Goal: Task Accomplishment & Management: Manage account settings

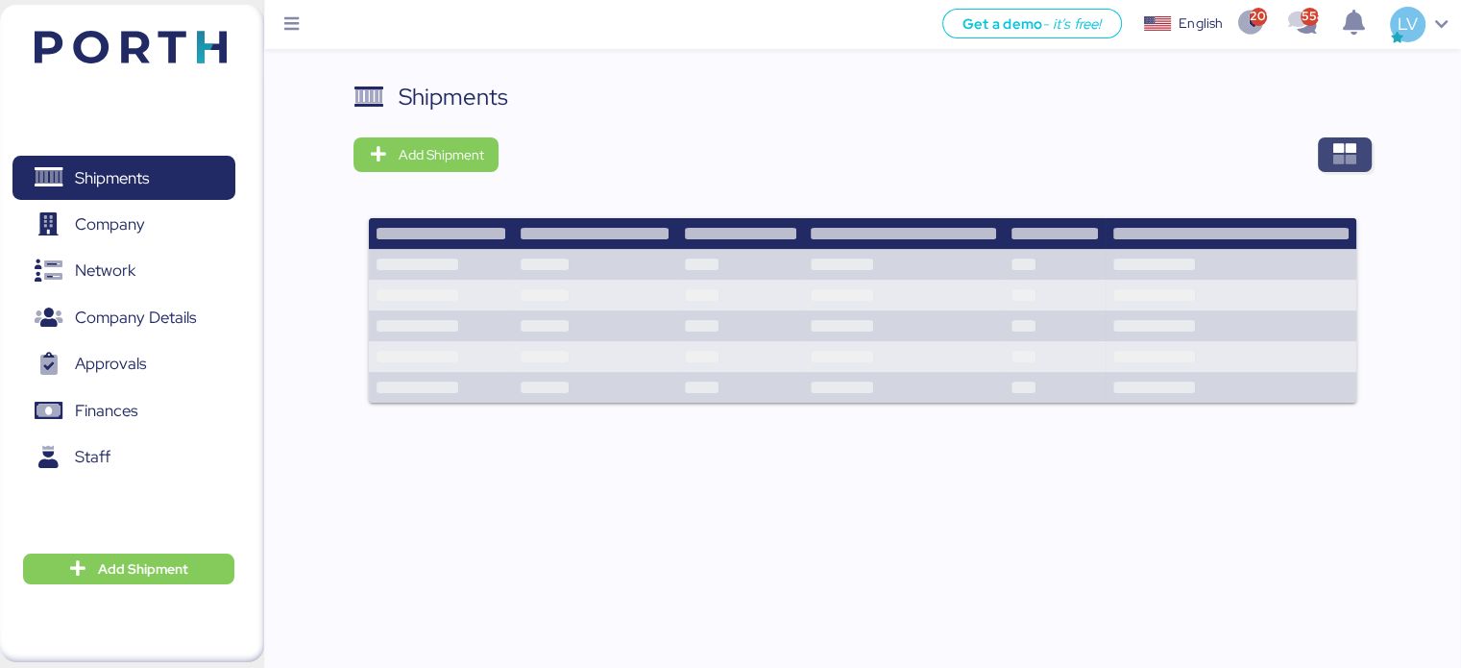
click at [1349, 169] on span "button" at bounding box center [1345, 154] width 54 height 35
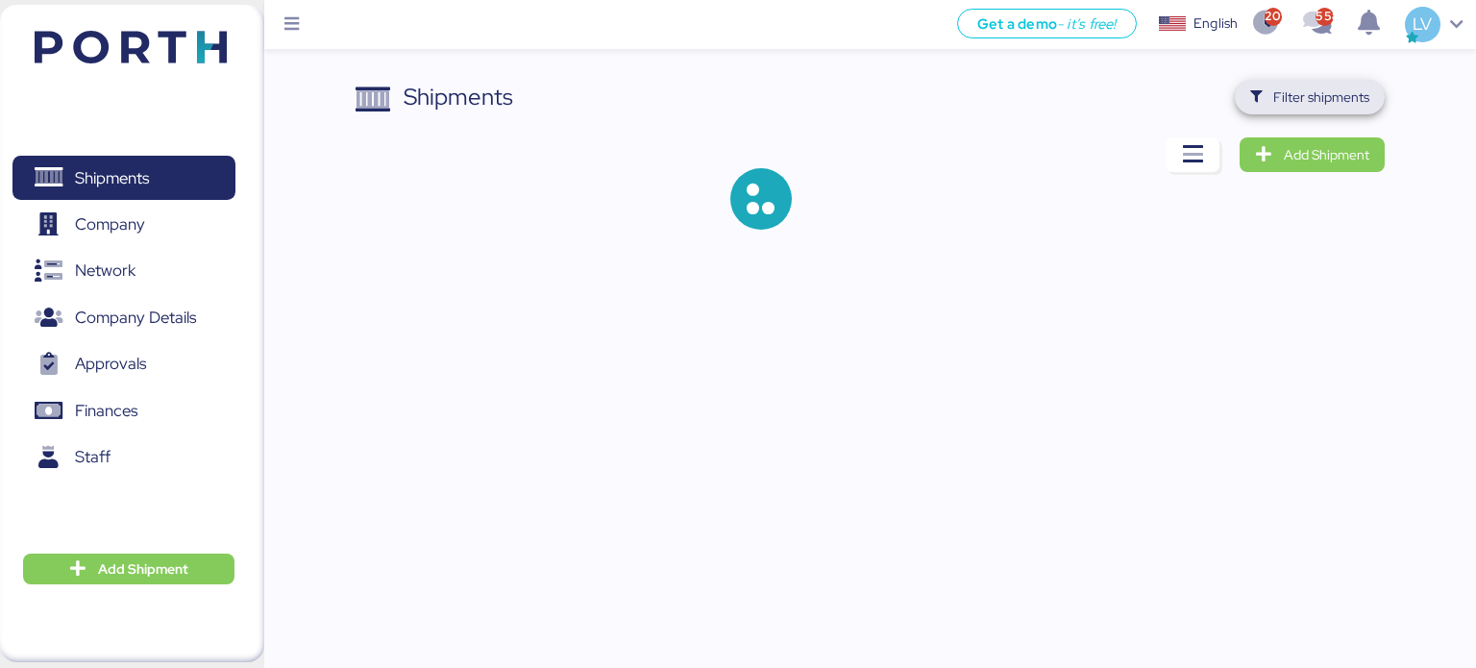
click at [1318, 99] on span "Filter shipments" at bounding box center [1321, 96] width 96 height 23
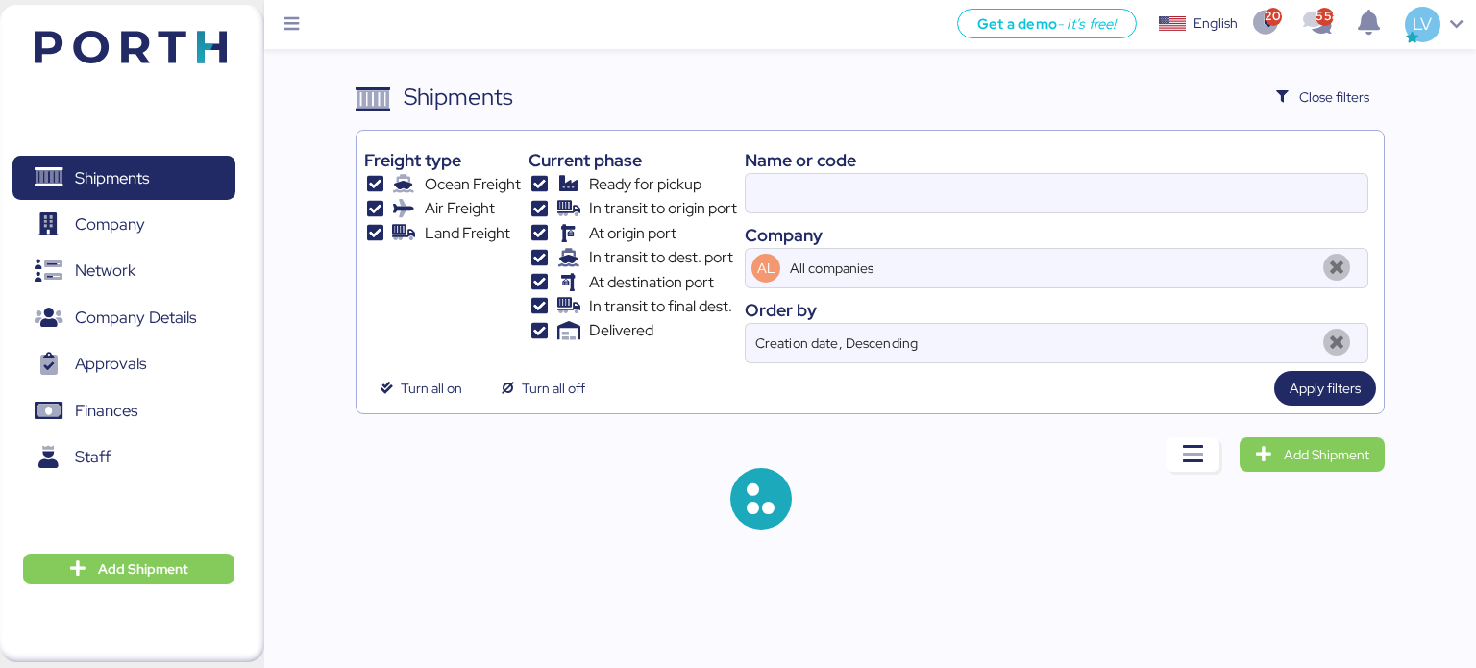
click at [1156, 214] on div "Name or code Company AL All companies Order by Creation date, Descending" at bounding box center [1056, 250] width 623 height 225
click at [1156, 191] on input at bounding box center [1056, 193] width 622 height 38
paste input "O0050675"
type input "O0050675"
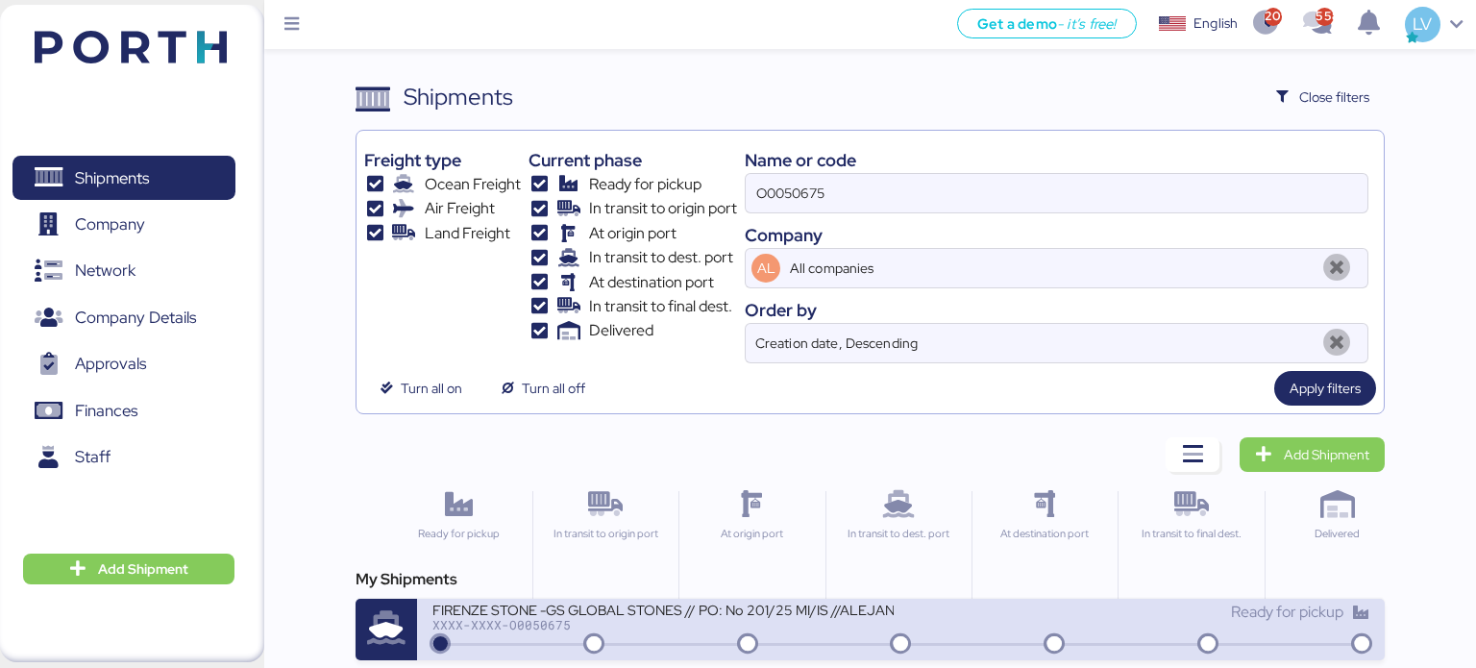
click at [599, 614] on div "FIRENZE STONE -GS GLOBAL STONES // PO: No 201/25 MI/IS //ALEJANDRIA-ALTAMIRA //…" at bounding box center [662, 608] width 461 height 16
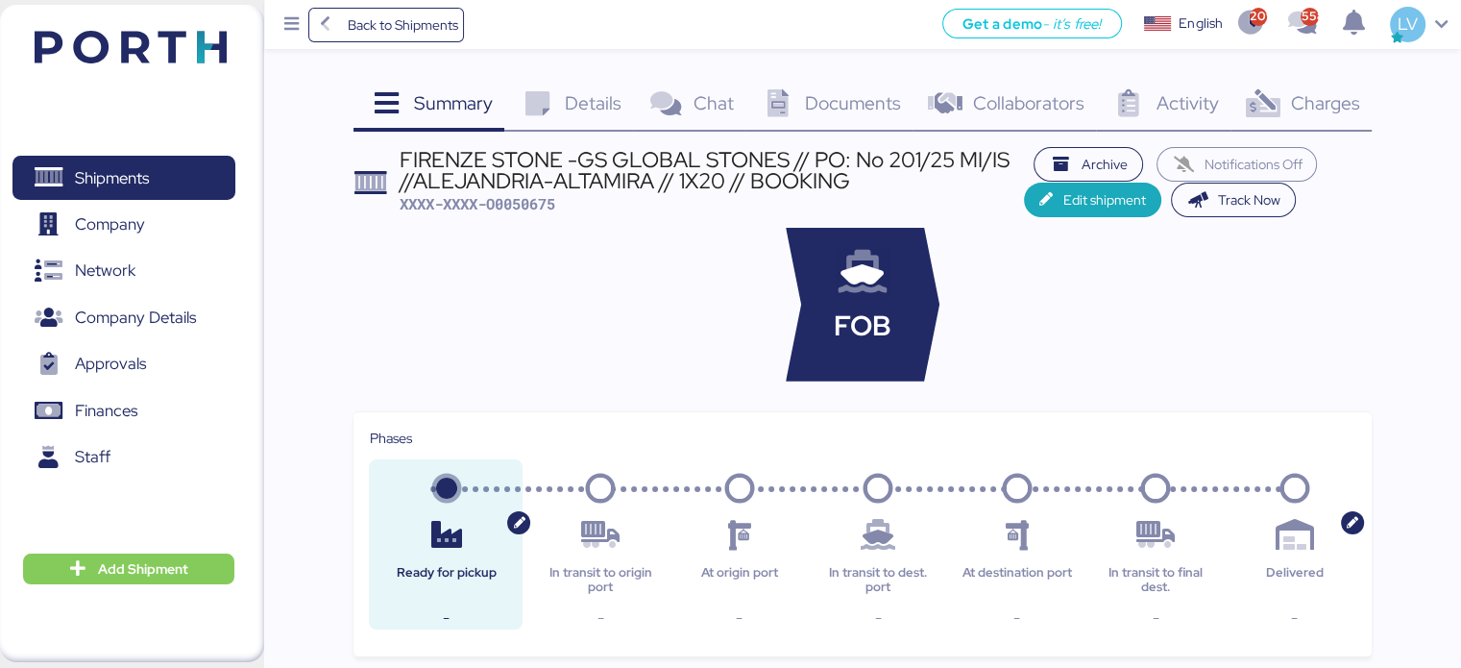
click at [1297, 107] on span "Charges" at bounding box center [1324, 102] width 69 height 25
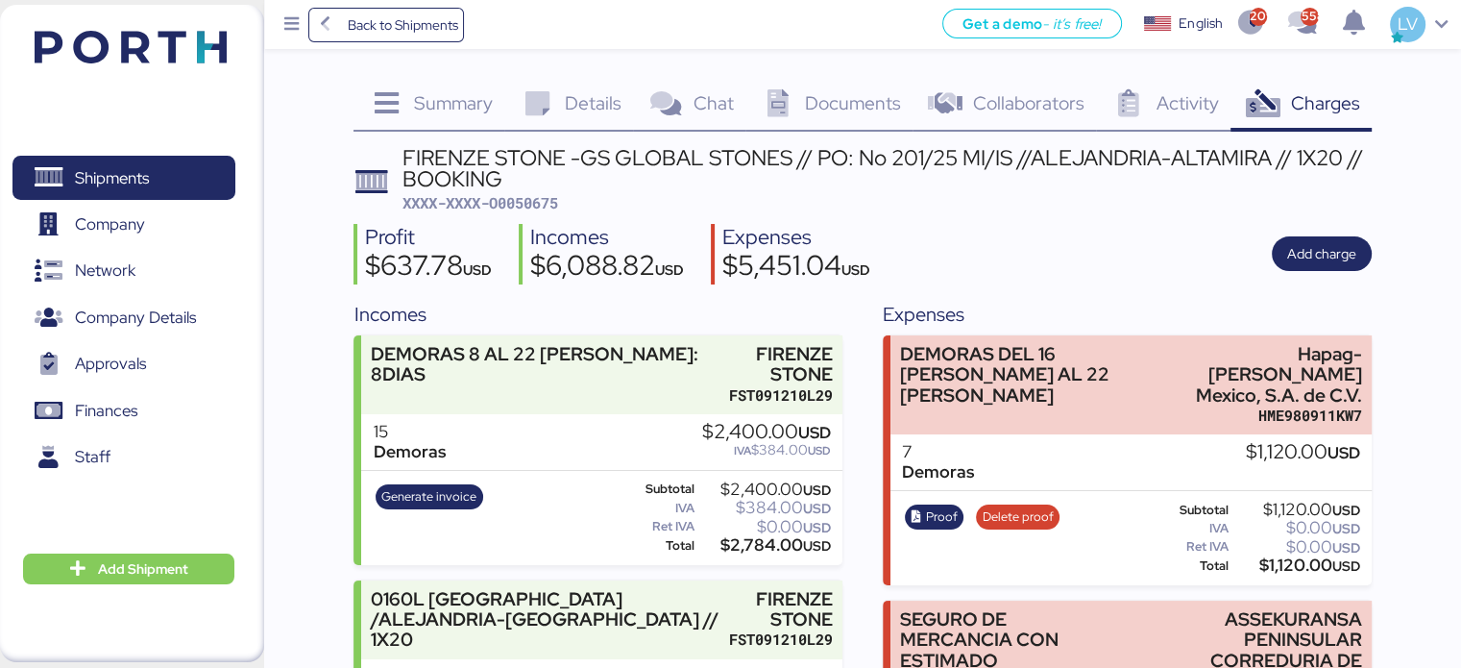
click at [532, 99] on icon at bounding box center [536, 104] width 41 height 28
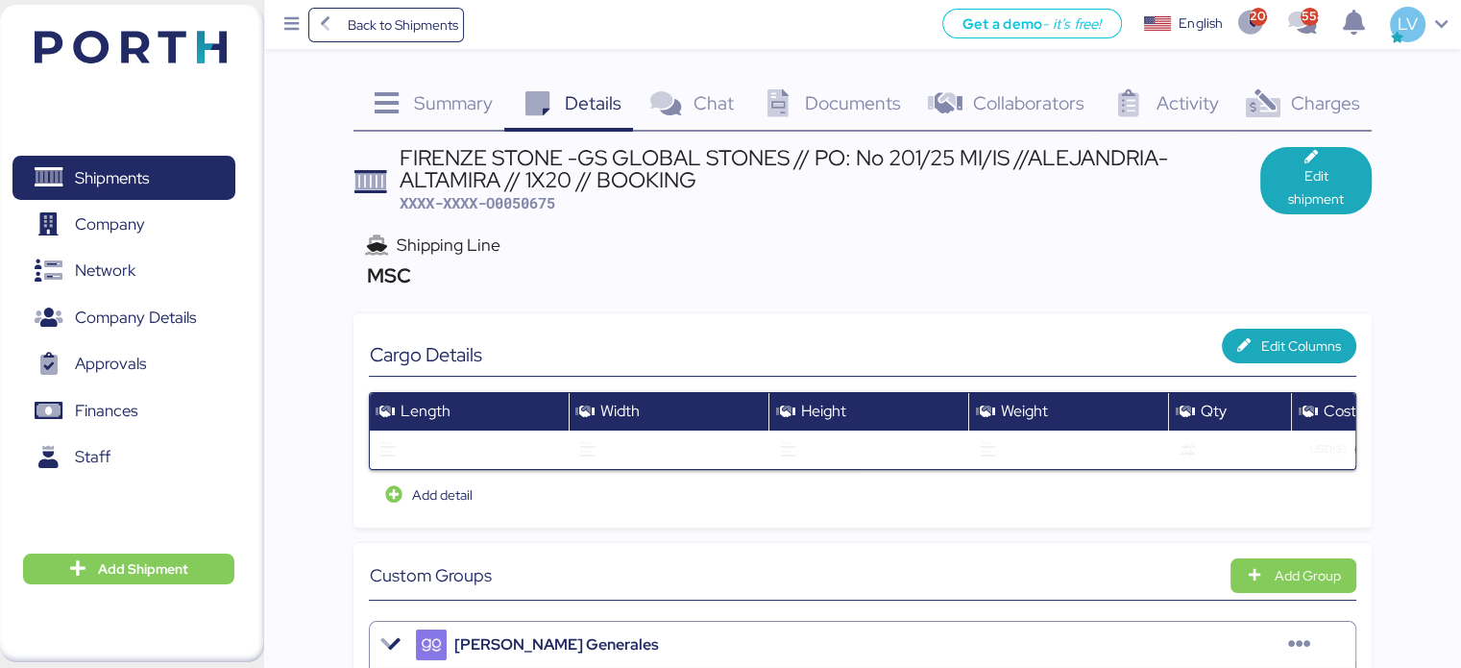
click at [1278, 84] on div "Charges 0" at bounding box center [1301, 106] width 141 height 52
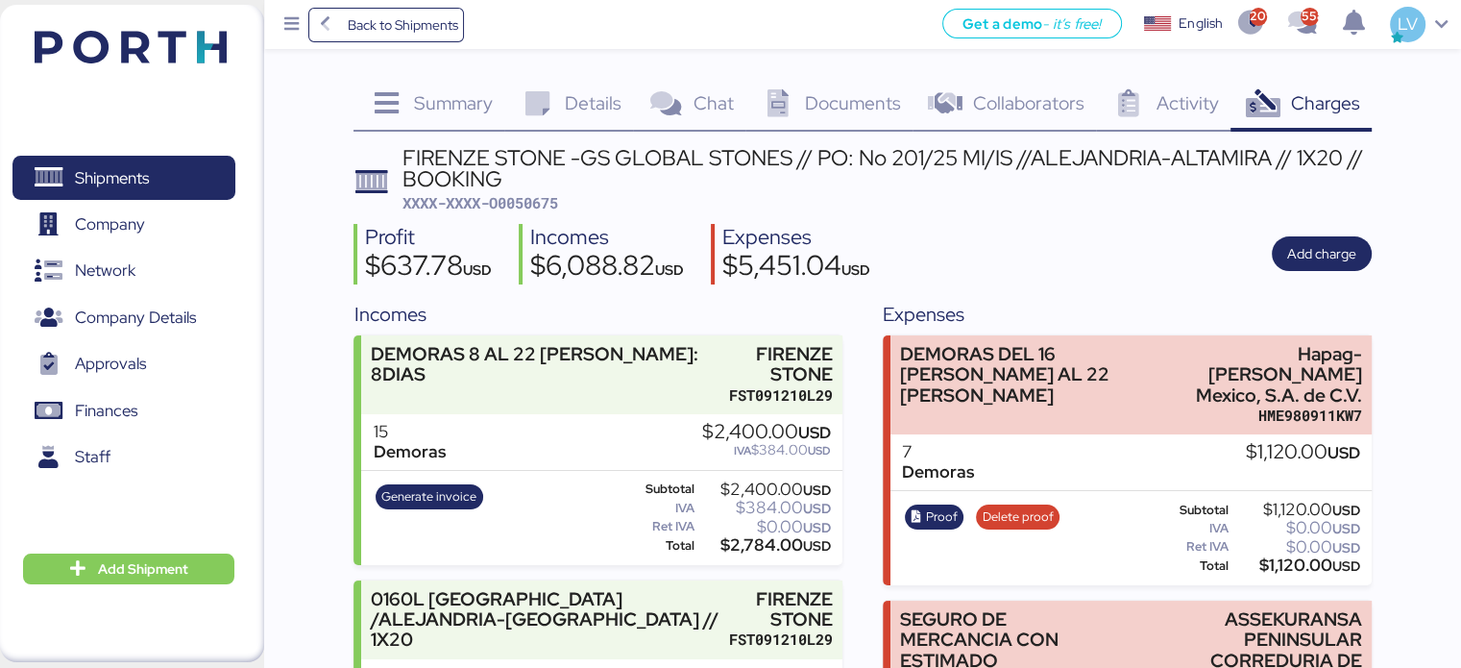
click at [630, 104] on div "Details 0" at bounding box center [568, 106] width 129 height 52
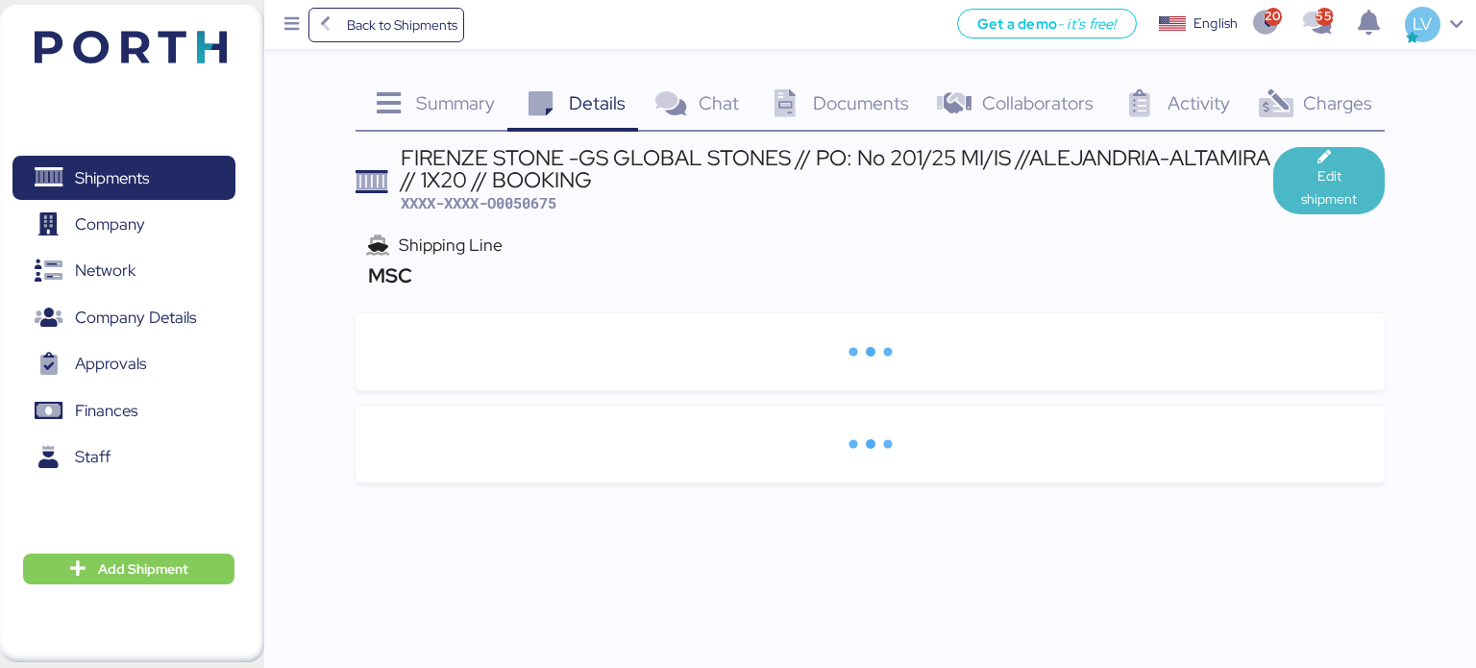
click at [1306, 201] on span "Edit shipment" at bounding box center [1329, 187] width 82 height 46
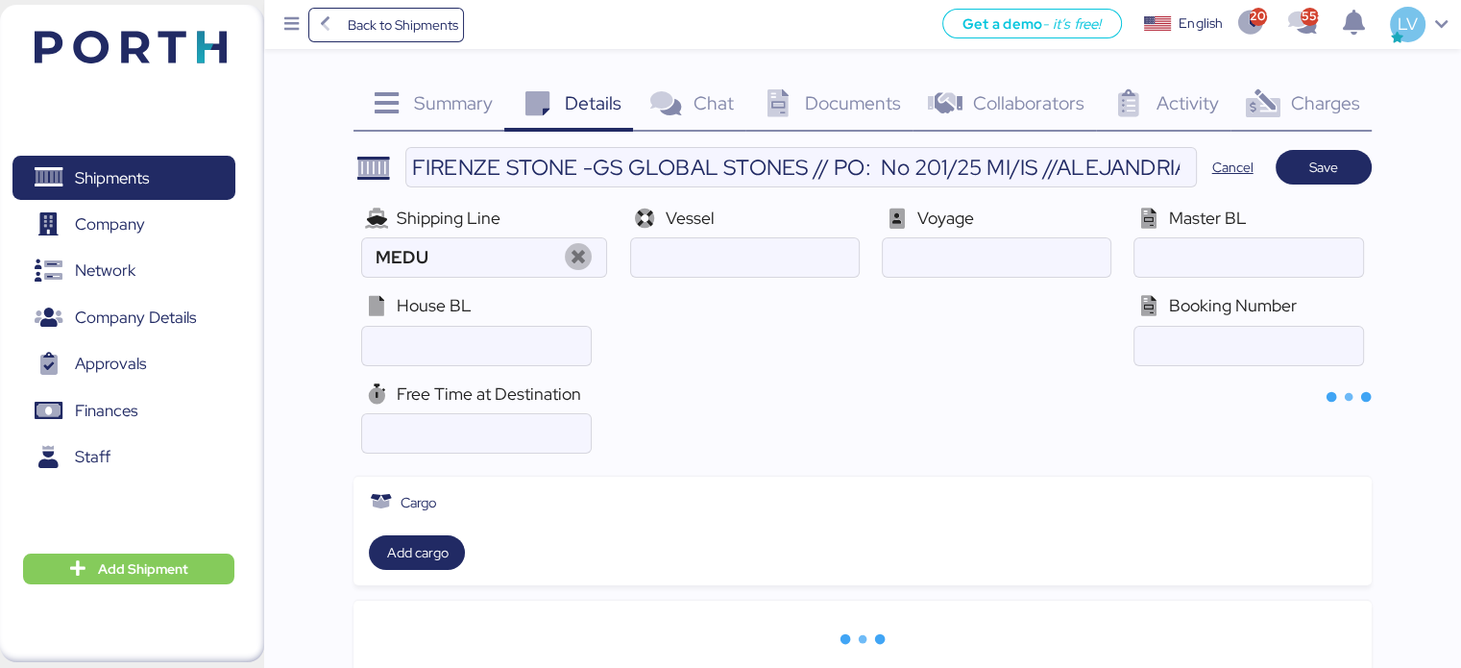
type input "MSC"
click at [600, 264] on div at bounding box center [579, 257] width 54 height 38
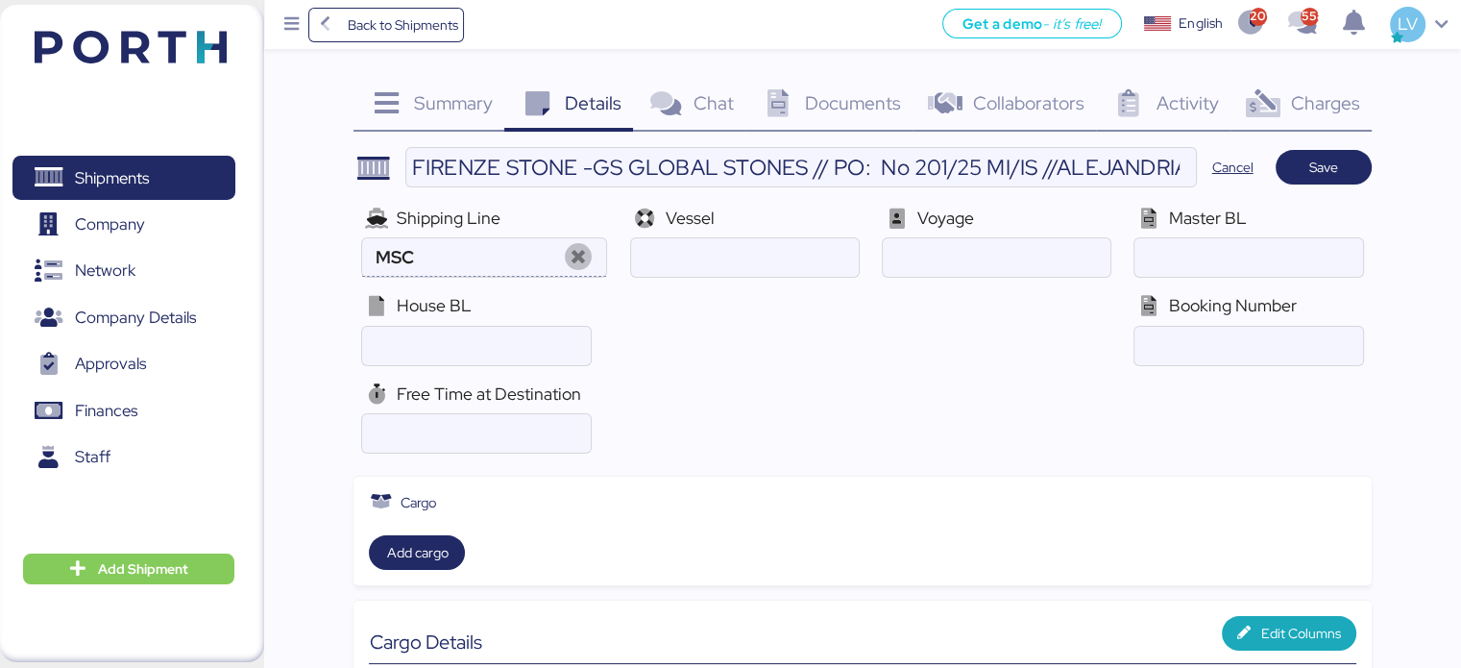
click at [582, 256] on icon at bounding box center [578, 258] width 41 height 28
click at [505, 268] on div at bounding box center [446, 255] width 168 height 38
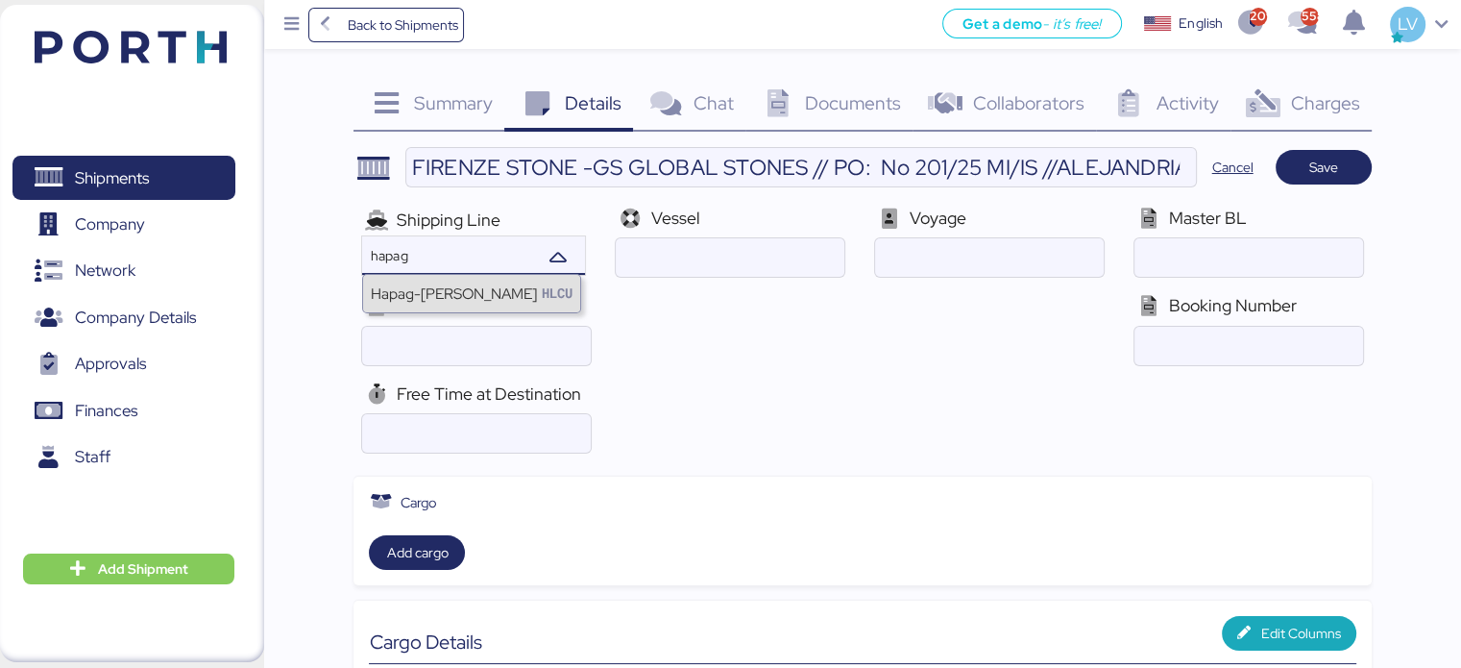
type input "hapag"
click at [405, 314] on span "House BL" at bounding box center [434, 305] width 75 height 22
click at [450, 249] on input "search" at bounding box center [449, 255] width 164 height 23
type input "hapag"
click at [419, 291] on div "Hapag-Lloyd" at bounding box center [454, 293] width 166 height 22
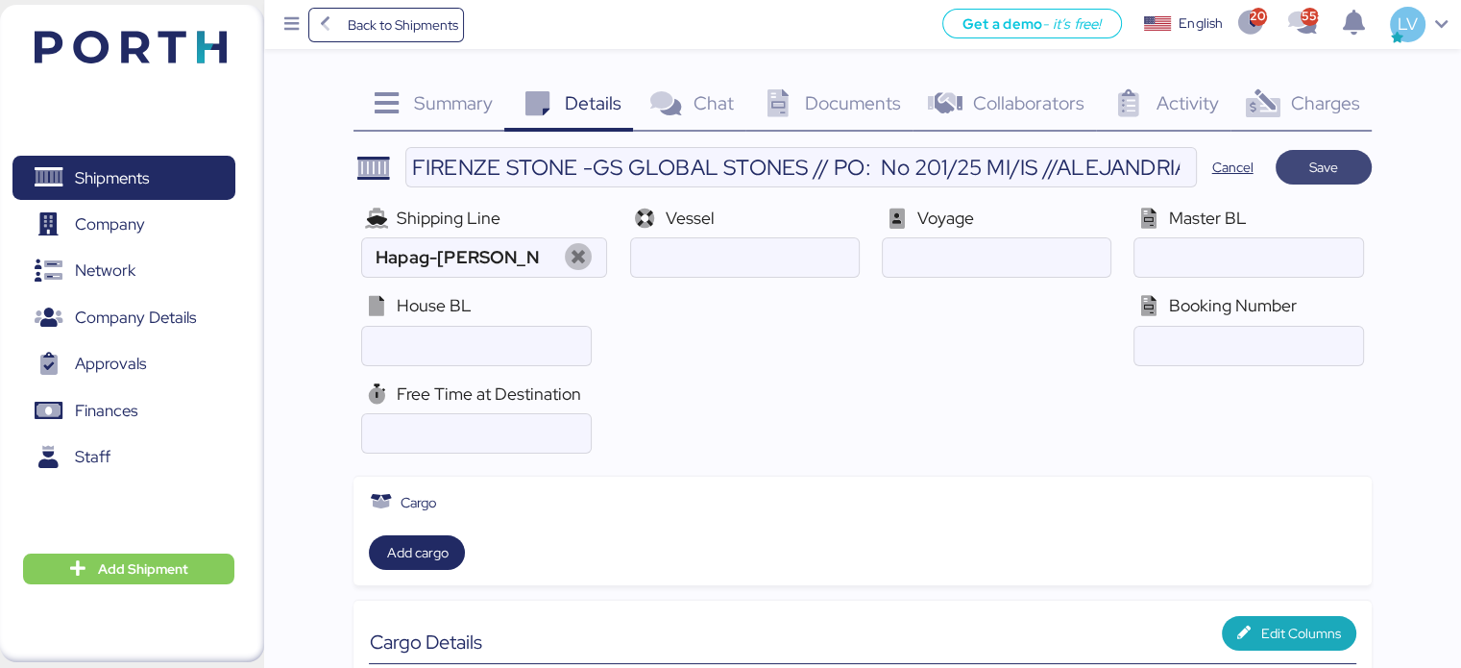
click at [1337, 168] on span "Save" at bounding box center [1323, 167] width 29 height 23
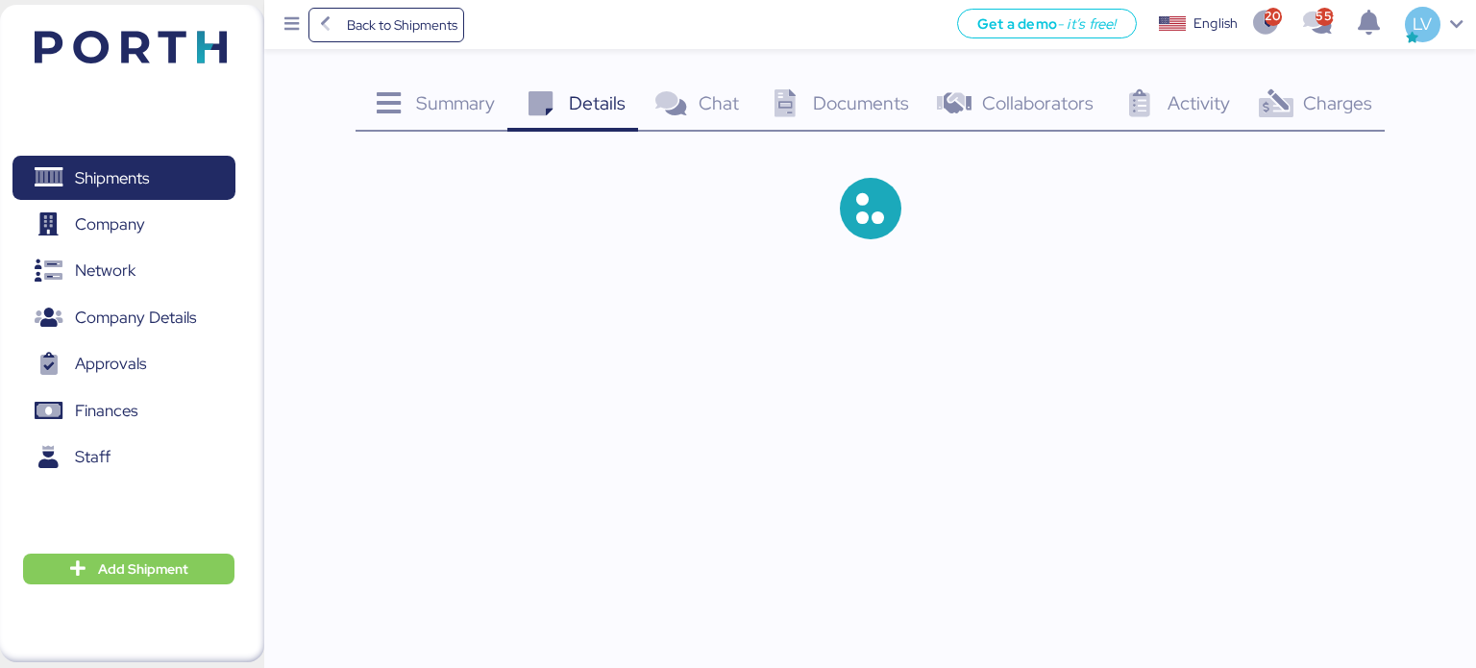
click at [1341, 123] on div "Charges 0" at bounding box center [1313, 106] width 143 height 52
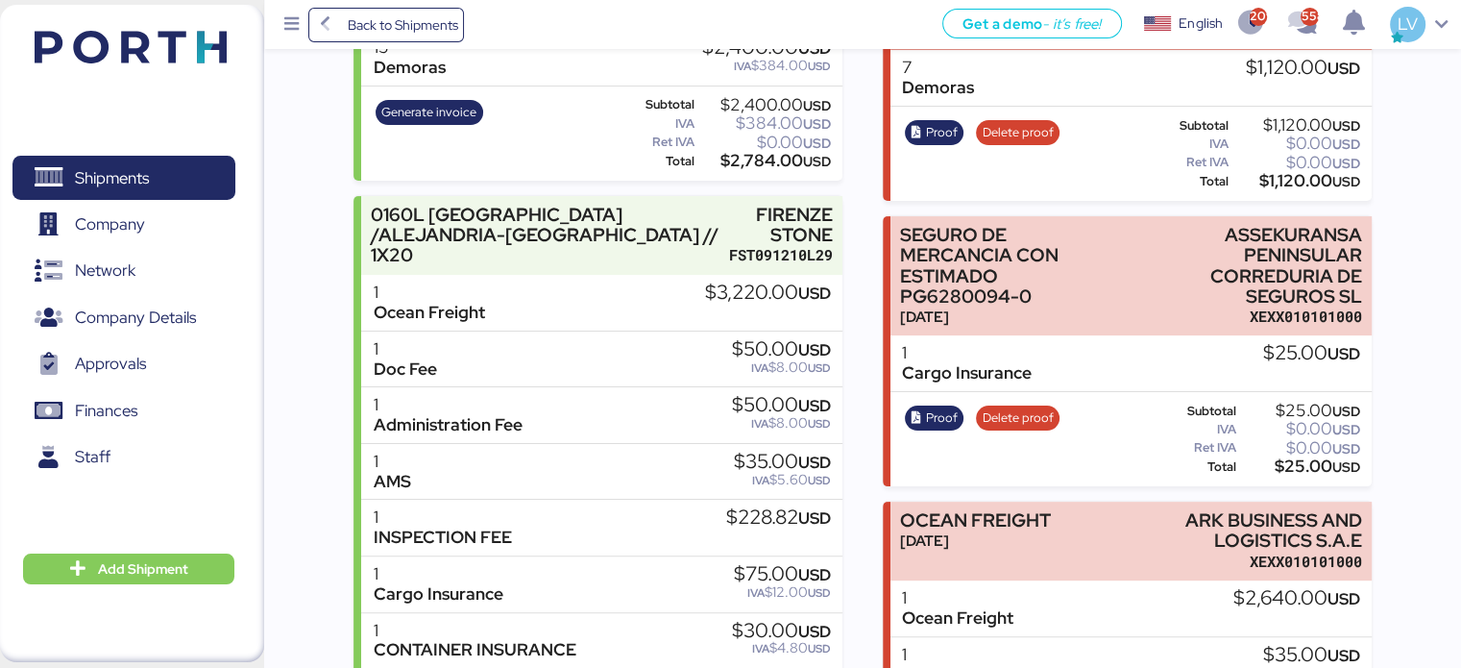
scroll to position [387, 0]
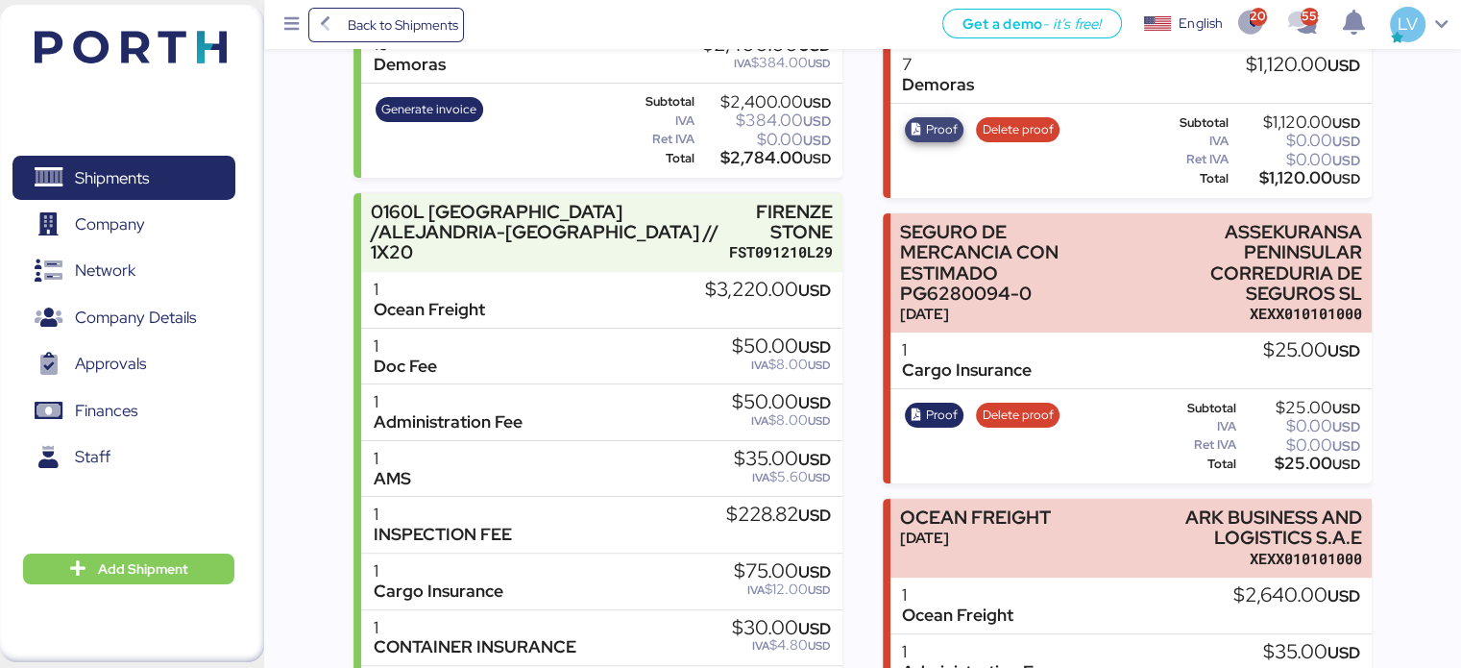
click at [931, 119] on span "Proof" at bounding box center [942, 129] width 32 height 21
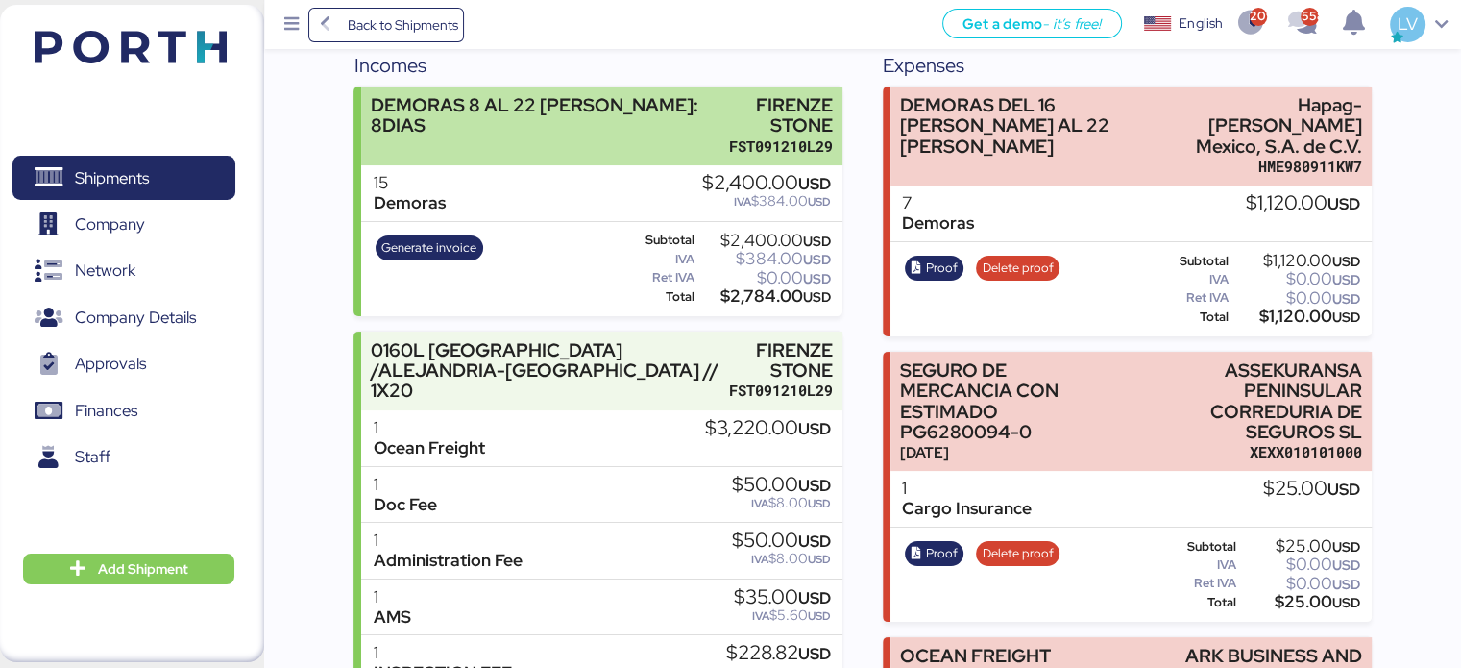
scroll to position [257, 0]
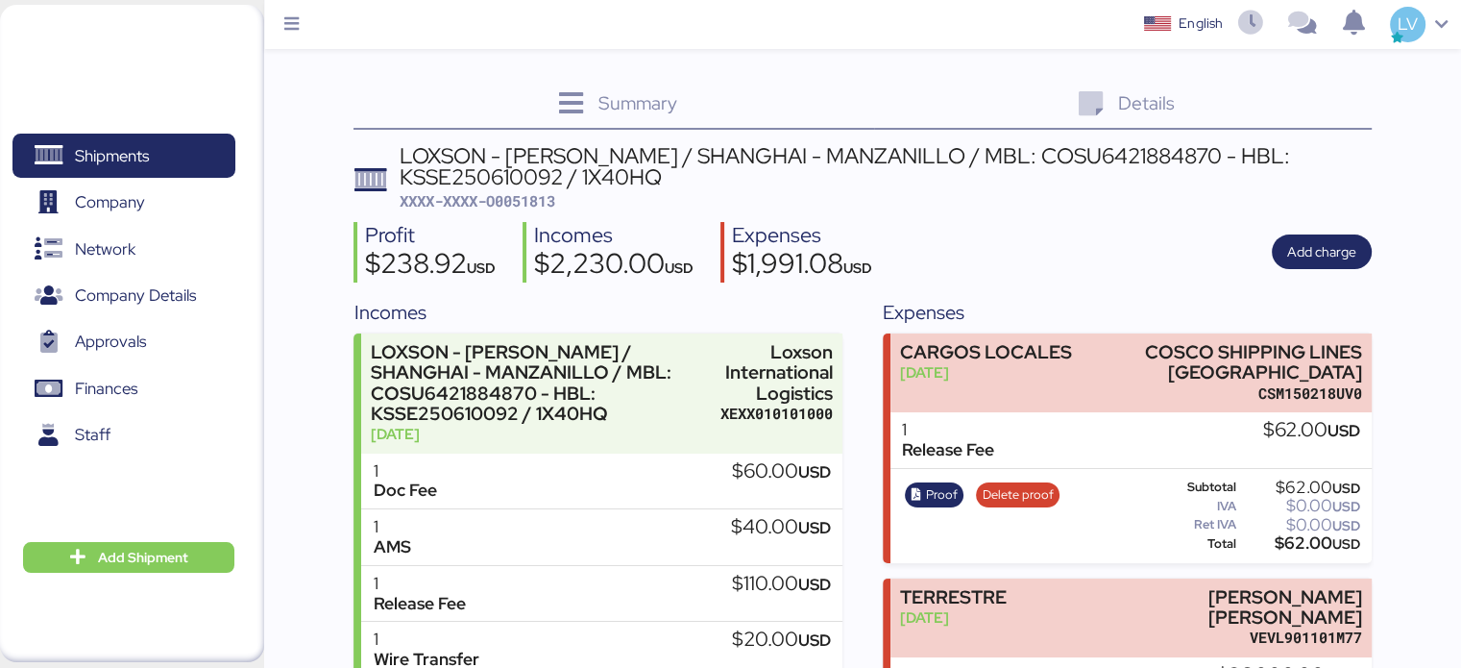
click at [205, 40] on div "Shipments 0 Company 0 Network 0 Company Details 0 Approvals 0 Finances 0 Staff …" at bounding box center [132, 333] width 264 height 657
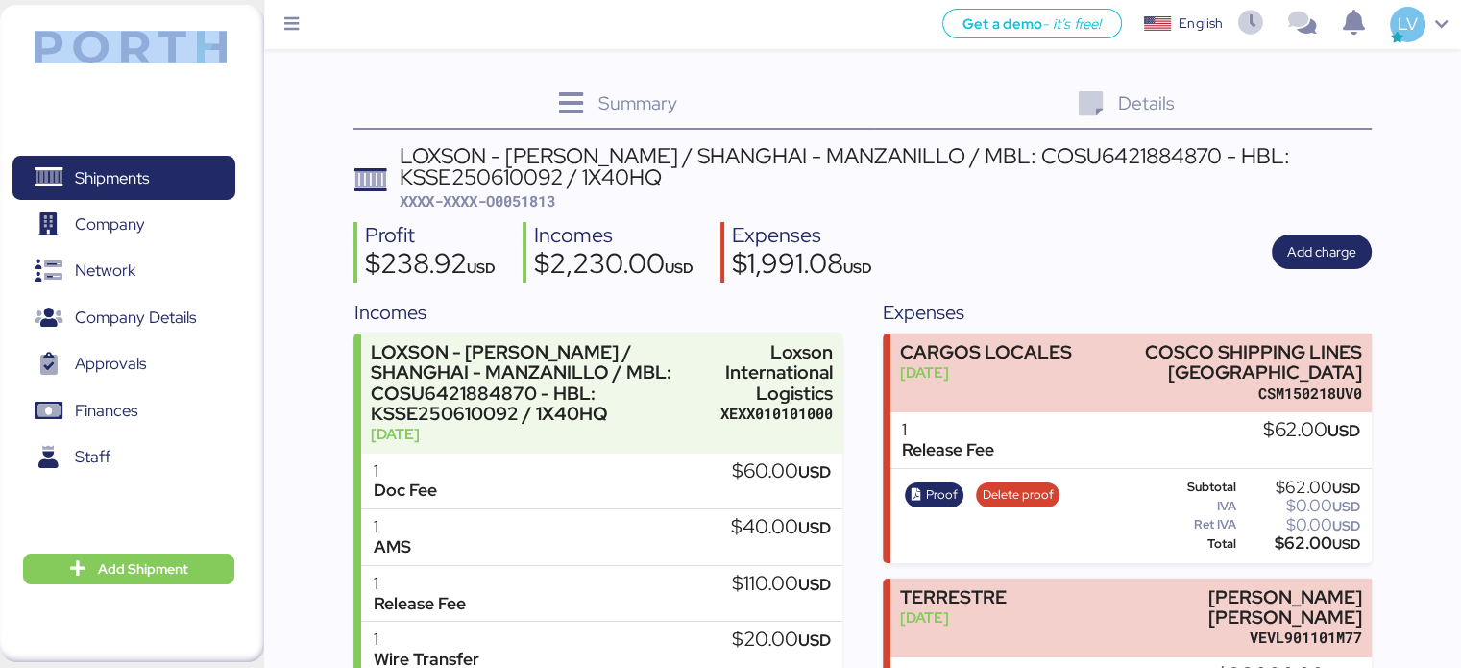
click at [118, 57] on img at bounding box center [131, 47] width 192 height 33
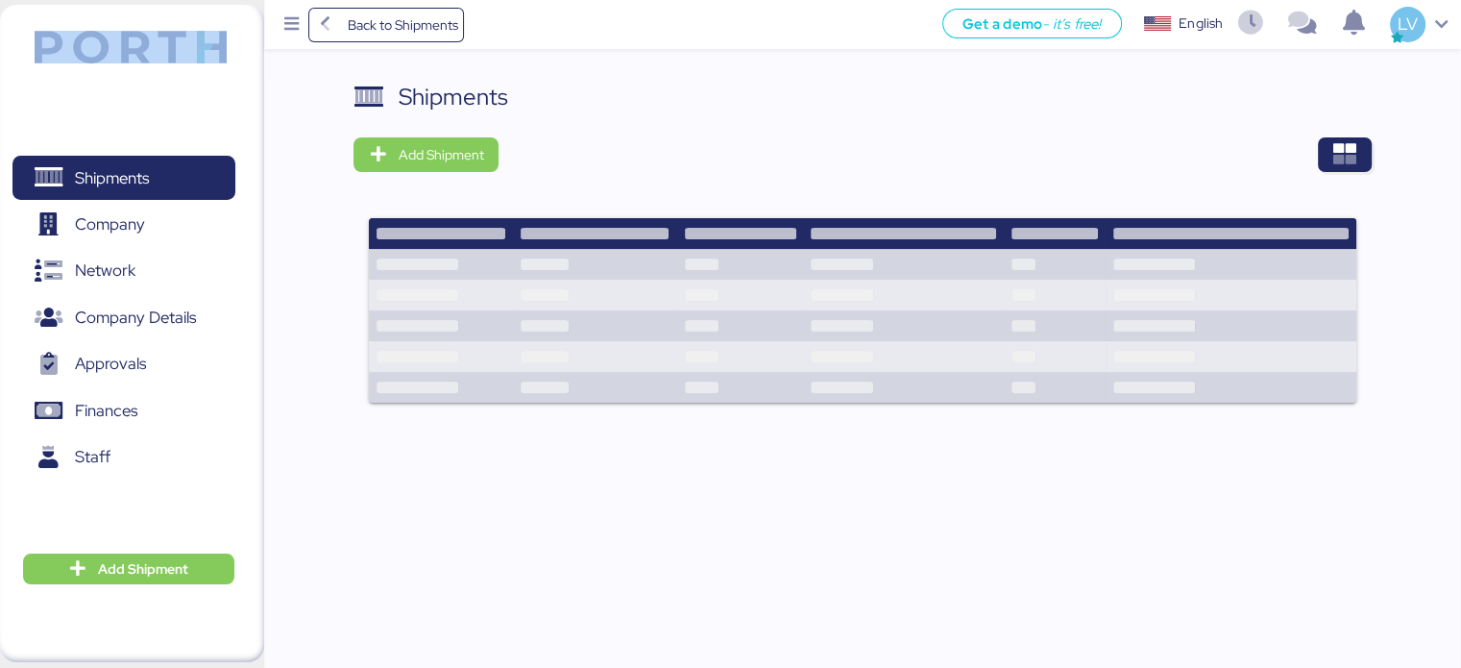
click at [1332, 135] on div "Shipments Add Shipment" at bounding box center [862, 254] width 1017 height 348
click at [1331, 142] on span "button" at bounding box center [1345, 154] width 54 height 35
click at [1335, 135] on div "Shipments Add Shipment" at bounding box center [862, 254] width 1017 height 348
click at [1335, 153] on icon "button" at bounding box center [1344, 154] width 23 height 23
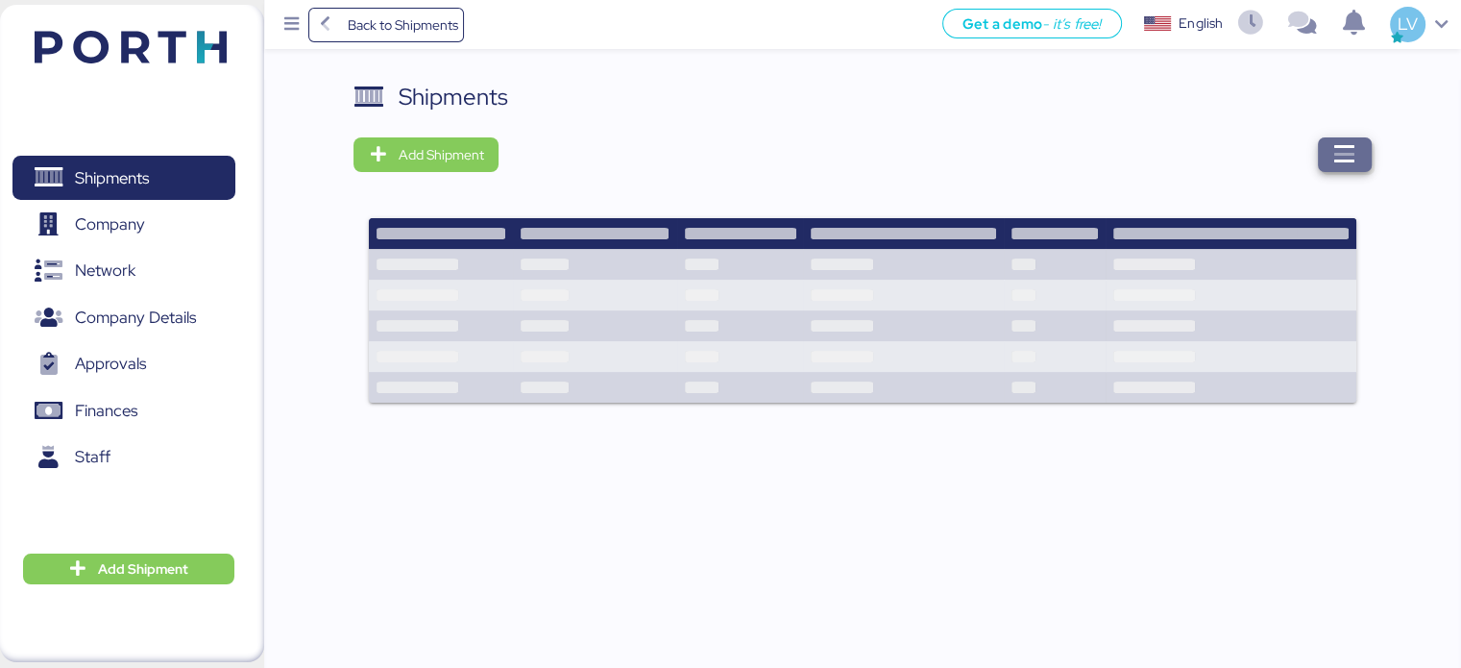
click at [1335, 153] on icon "button" at bounding box center [1344, 154] width 23 height 23
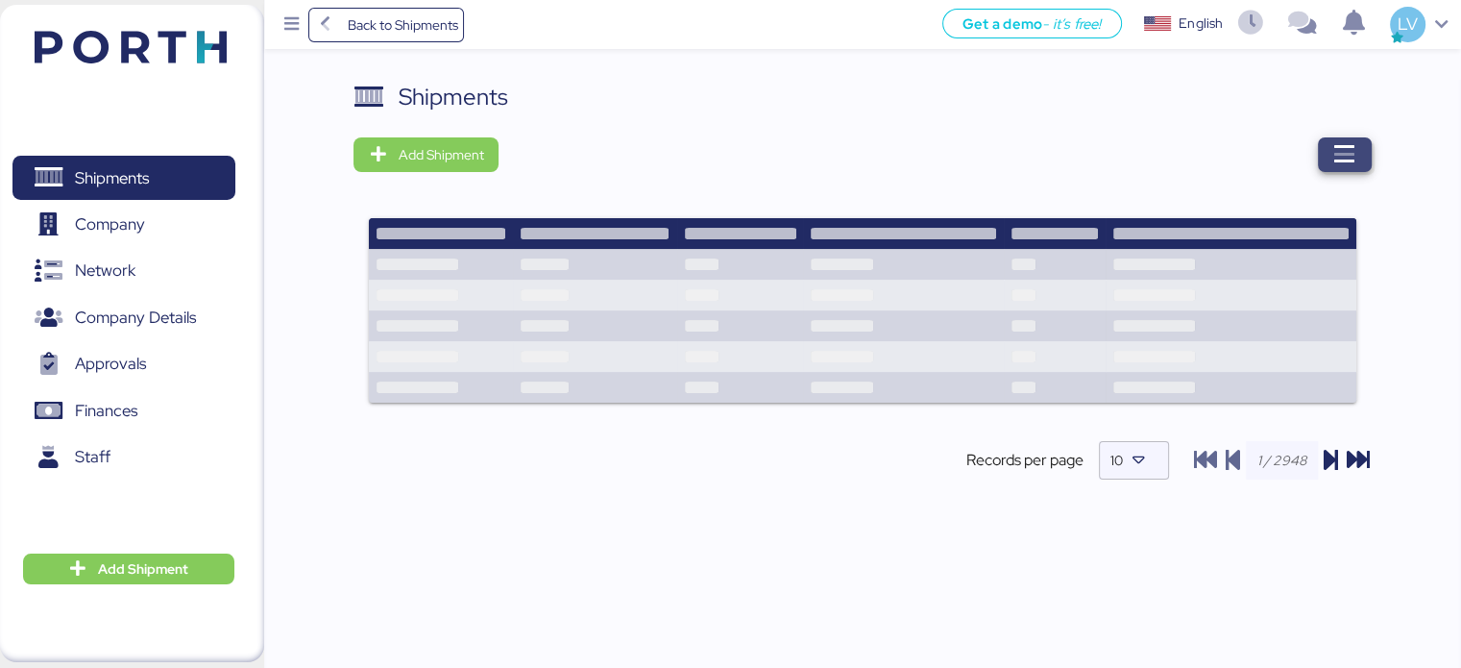
click at [1335, 153] on icon "button" at bounding box center [1344, 154] width 23 height 23
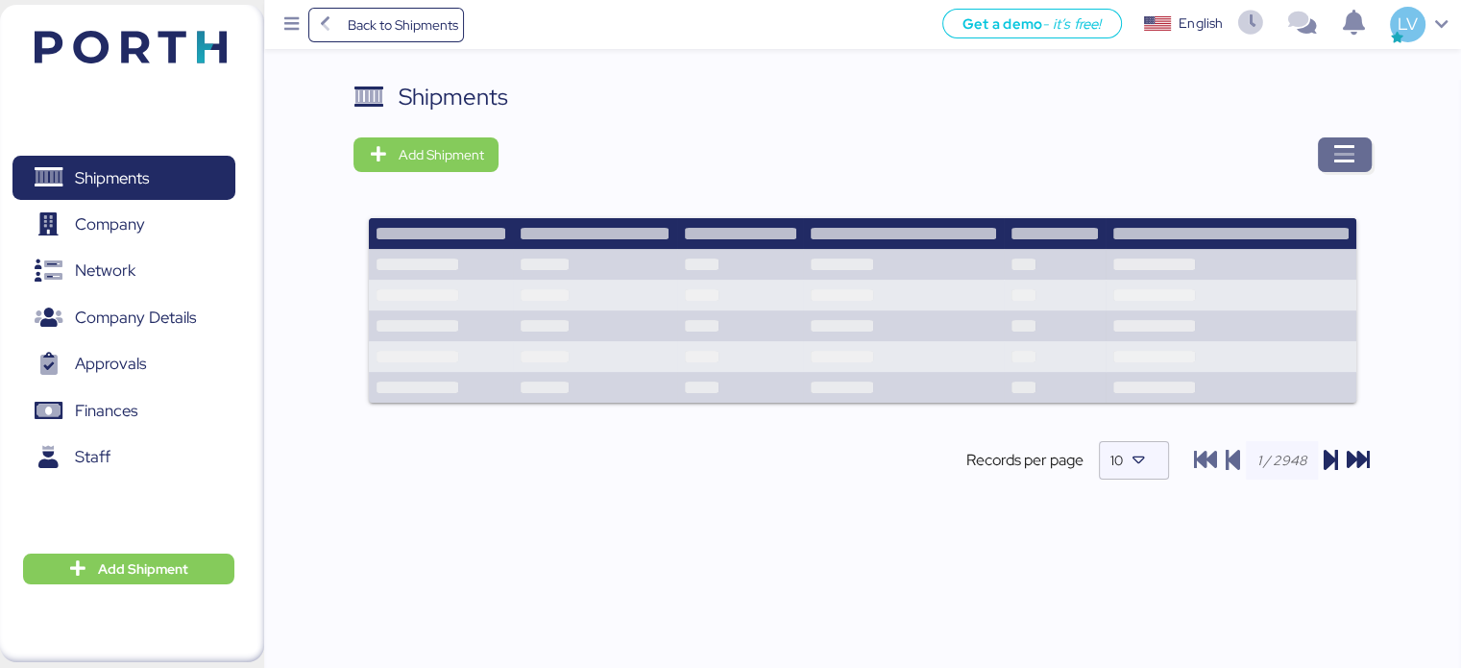
click at [1335, 153] on icon "button" at bounding box center [1344, 154] width 23 height 23
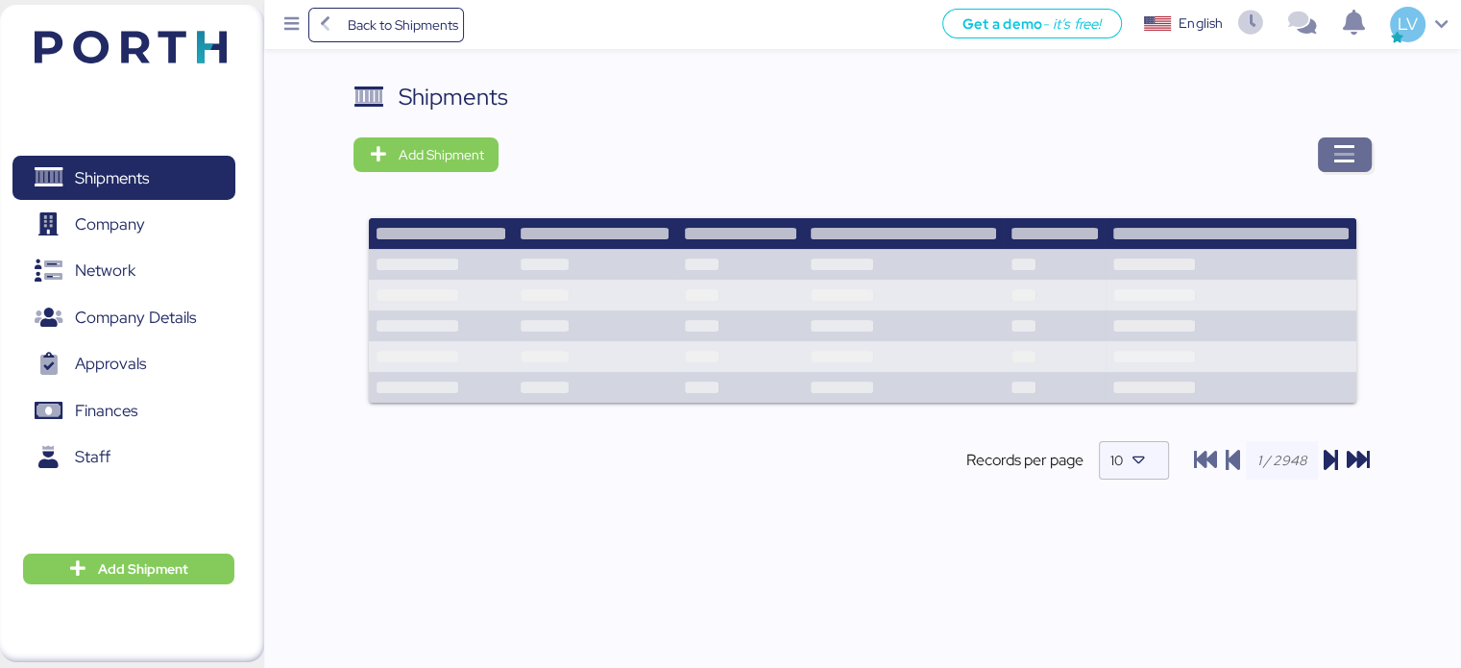
click at [1335, 153] on icon "button" at bounding box center [1344, 154] width 23 height 23
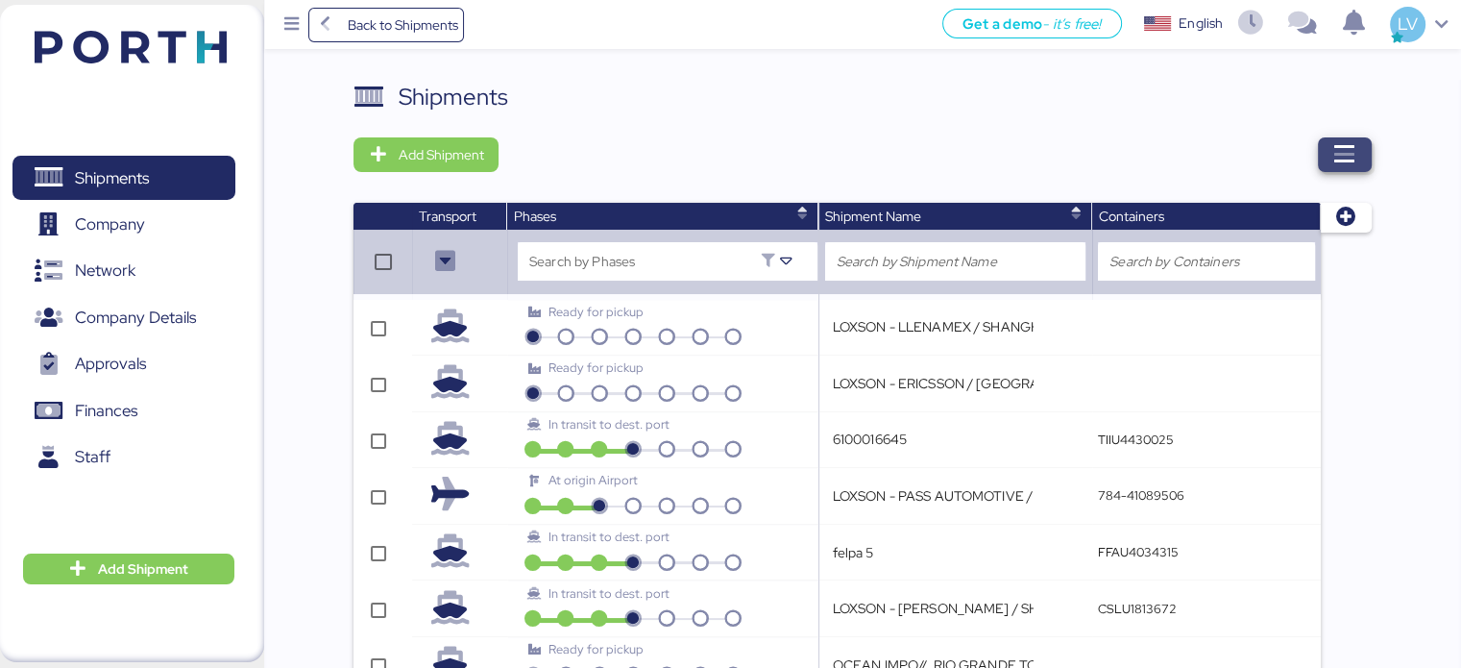
click at [1335, 153] on icon "button" at bounding box center [1344, 154] width 23 height 23
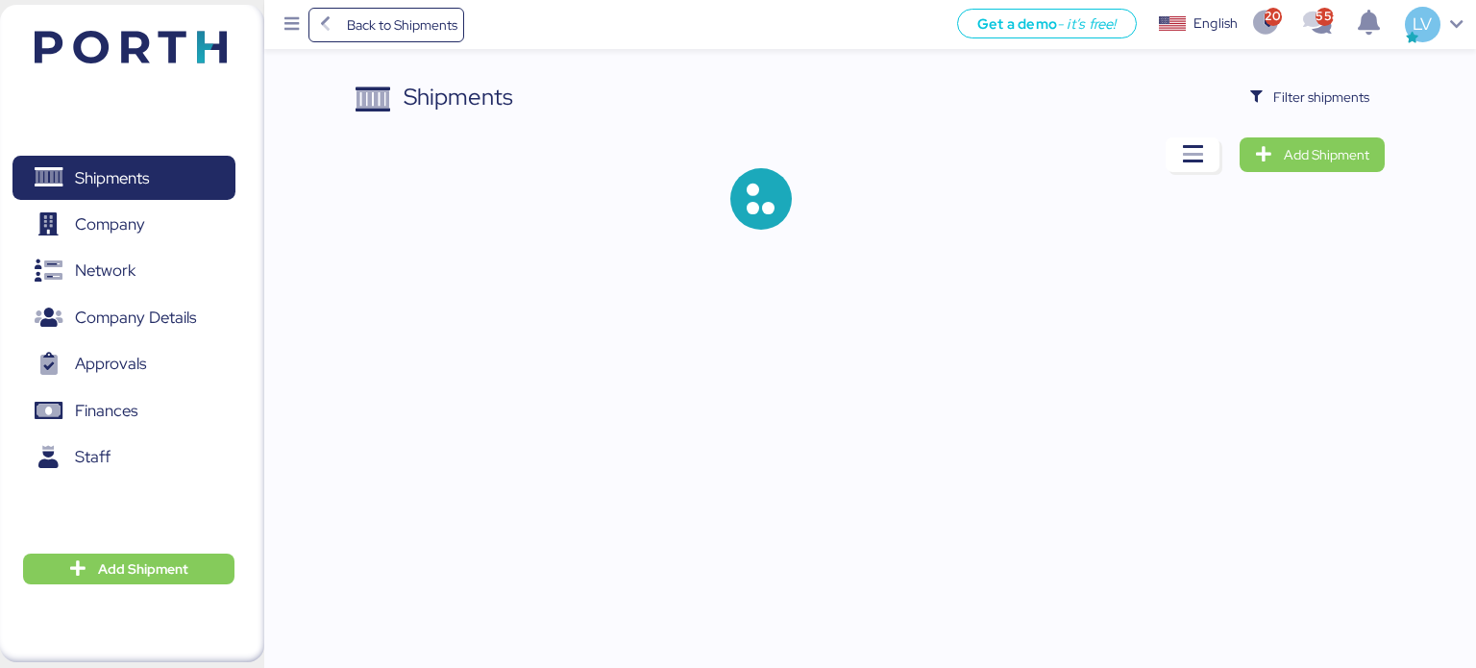
click at [1333, 72] on div "Shipments Filter shipments Add Shipment" at bounding box center [738, 130] width 1476 height 260
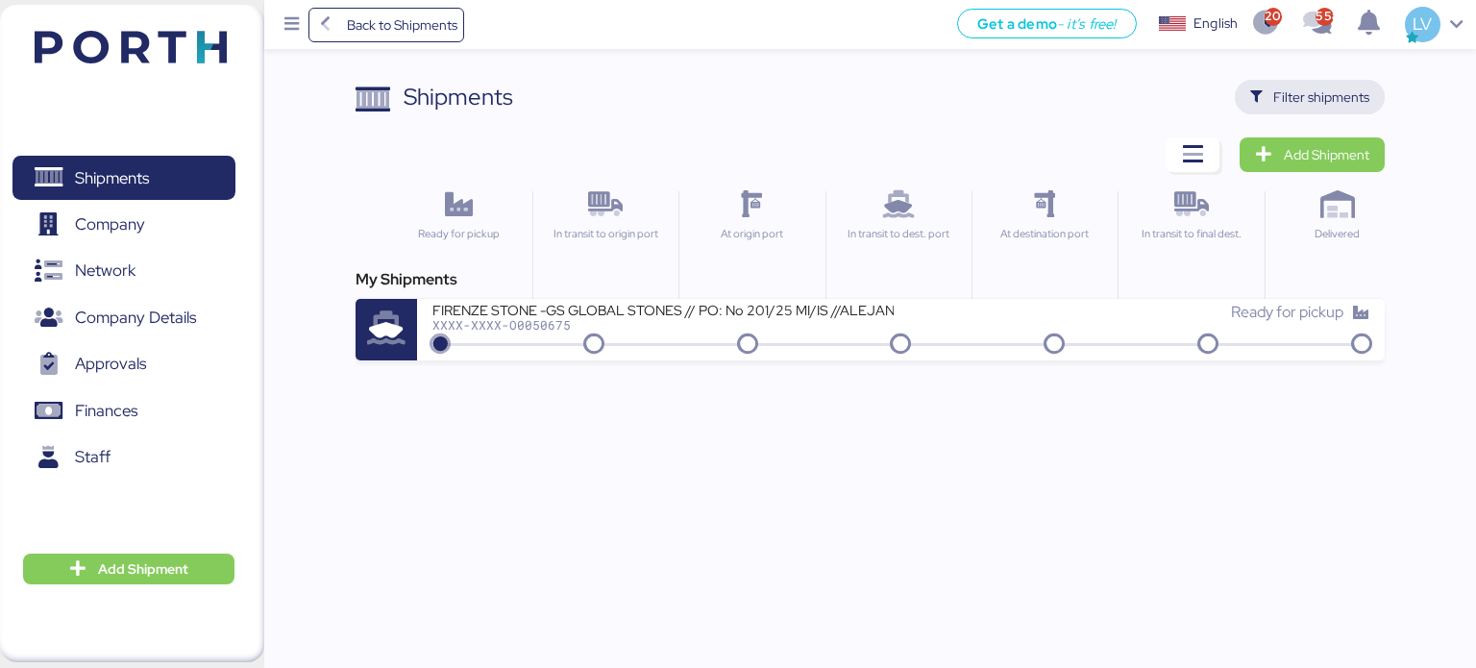
click at [1347, 95] on span "Filter shipments" at bounding box center [1321, 96] width 96 height 23
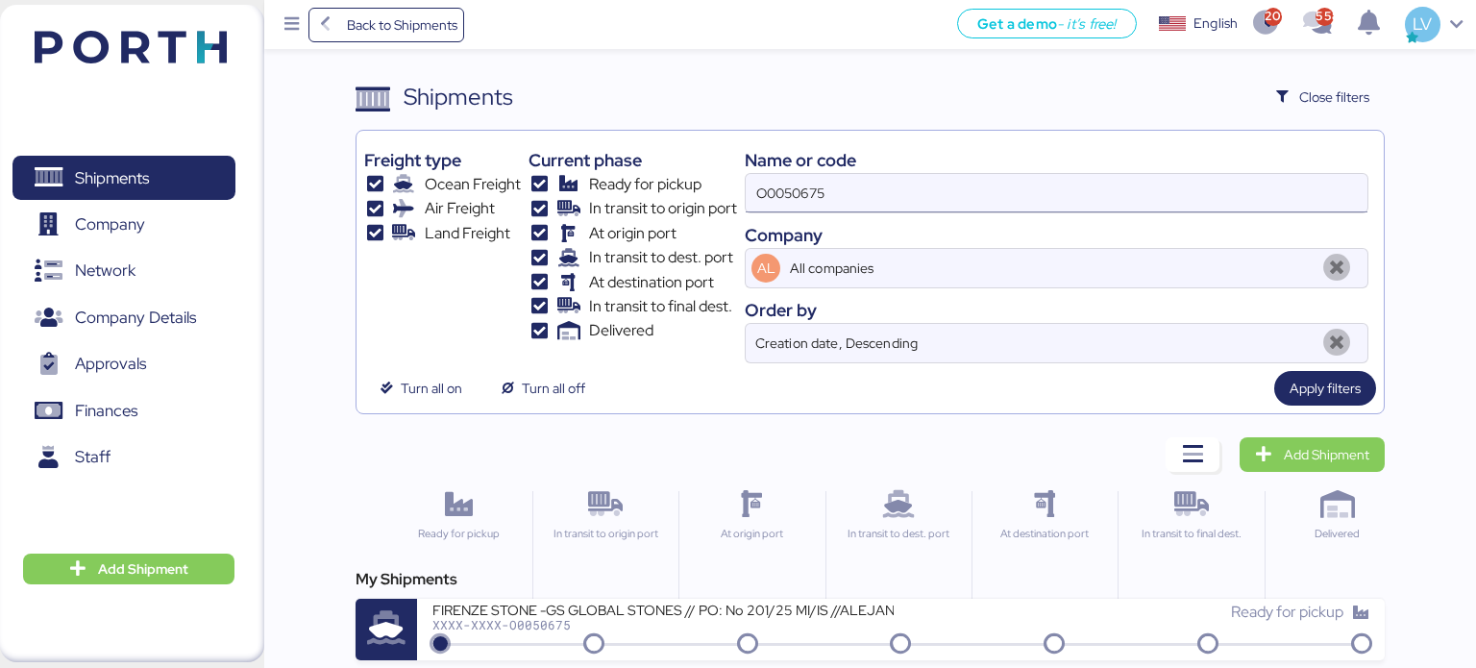
drag, startPoint x: 1125, startPoint y: 266, endPoint x: 1114, endPoint y: 194, distance: 72.8
click at [1114, 194] on input "O0050675" at bounding box center [1056, 193] width 622 height 38
paste input "A0052047"
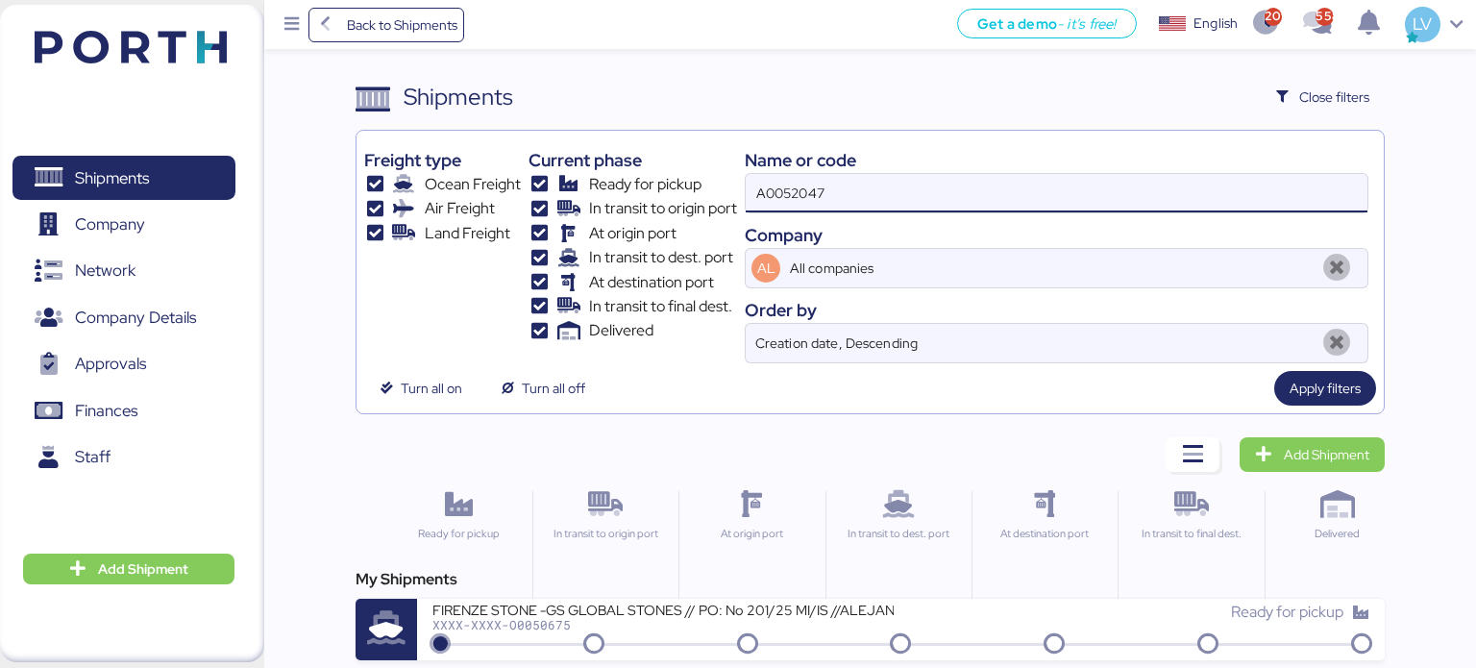
type input "A0052047"
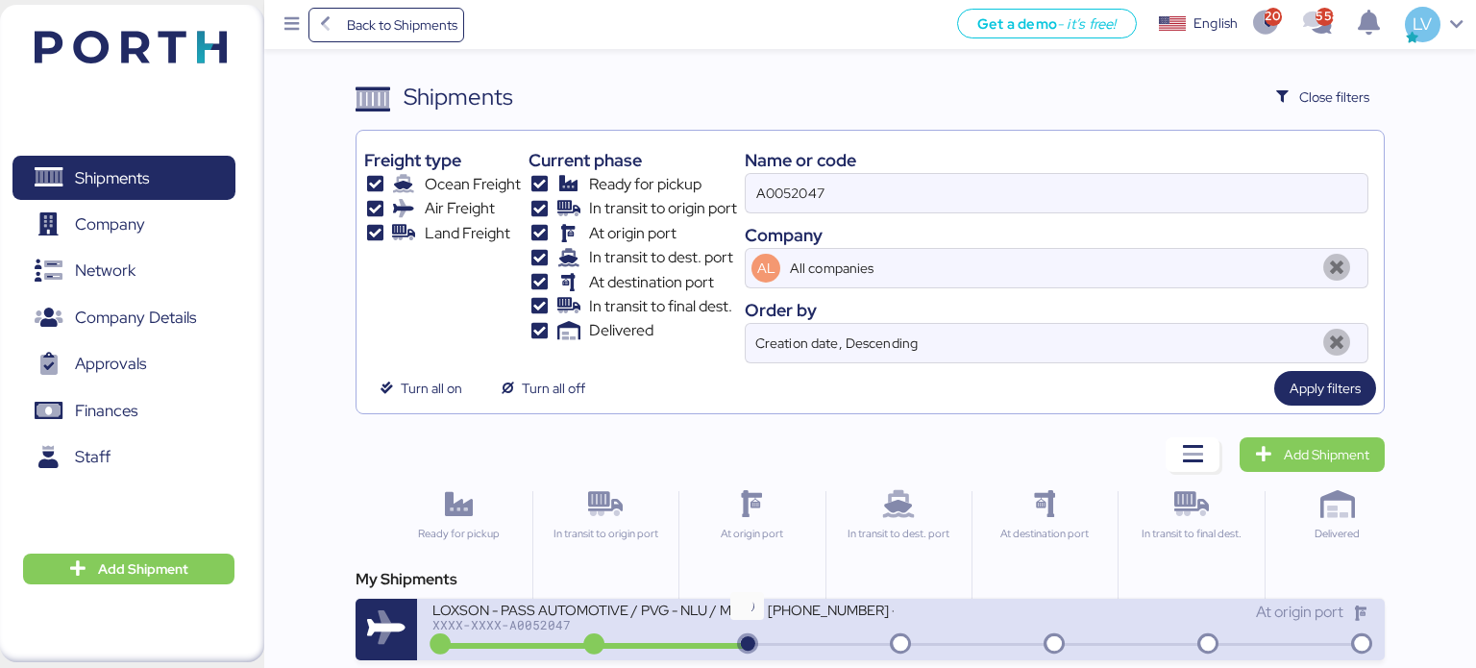
click at [776, 642] on icon at bounding box center [747, 644] width 92 height 21
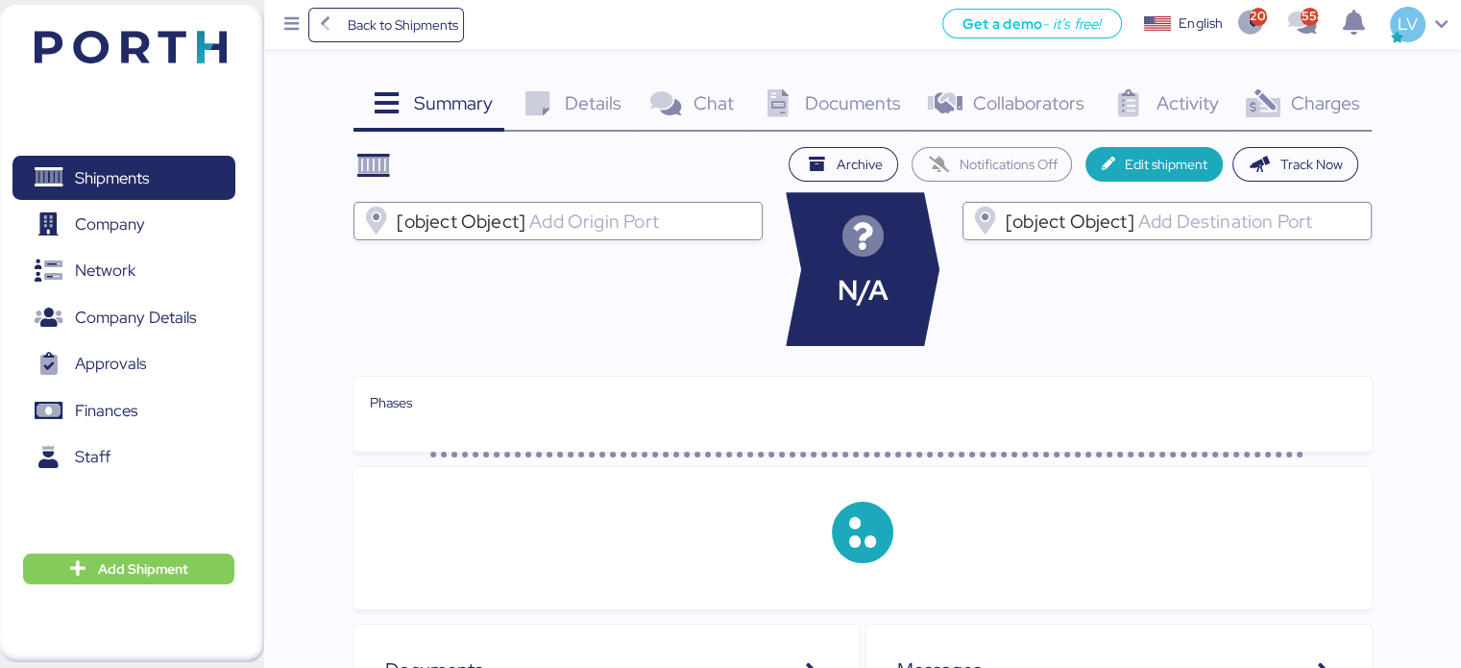
click at [1309, 87] on div "Charges 0" at bounding box center [1301, 106] width 141 height 52
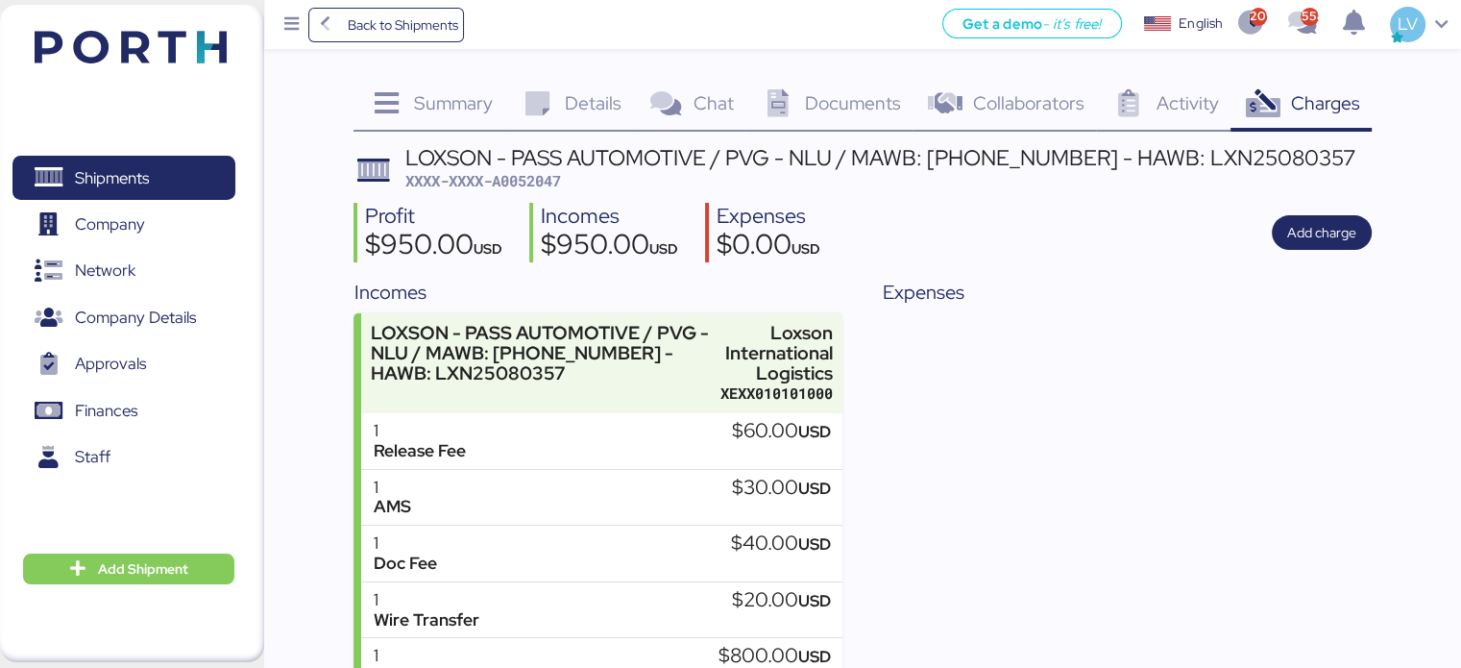
click at [560, 111] on div "Details 0" at bounding box center [568, 106] width 129 height 52
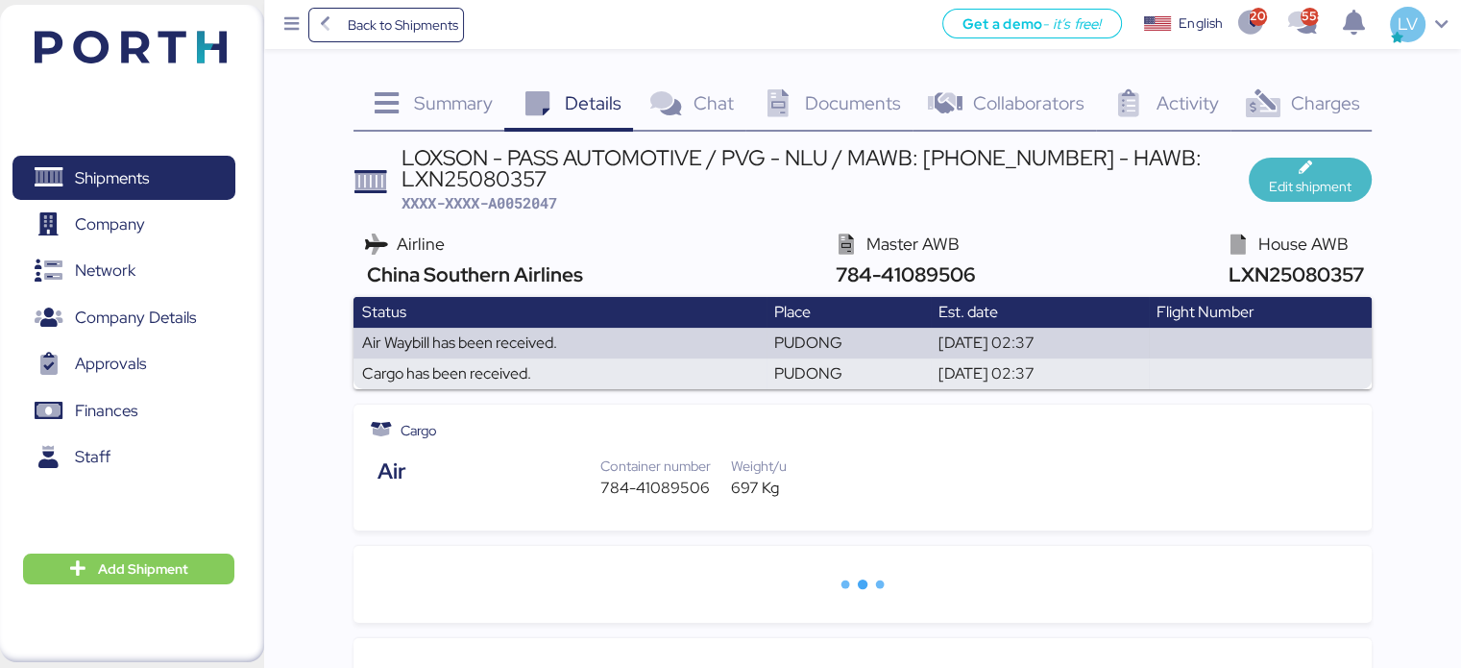
drag, startPoint x: 1360, startPoint y: 195, endPoint x: 1344, endPoint y: 187, distance: 18.0
click at [1344, 187] on span "Edit shipment" at bounding box center [1310, 186] width 83 height 23
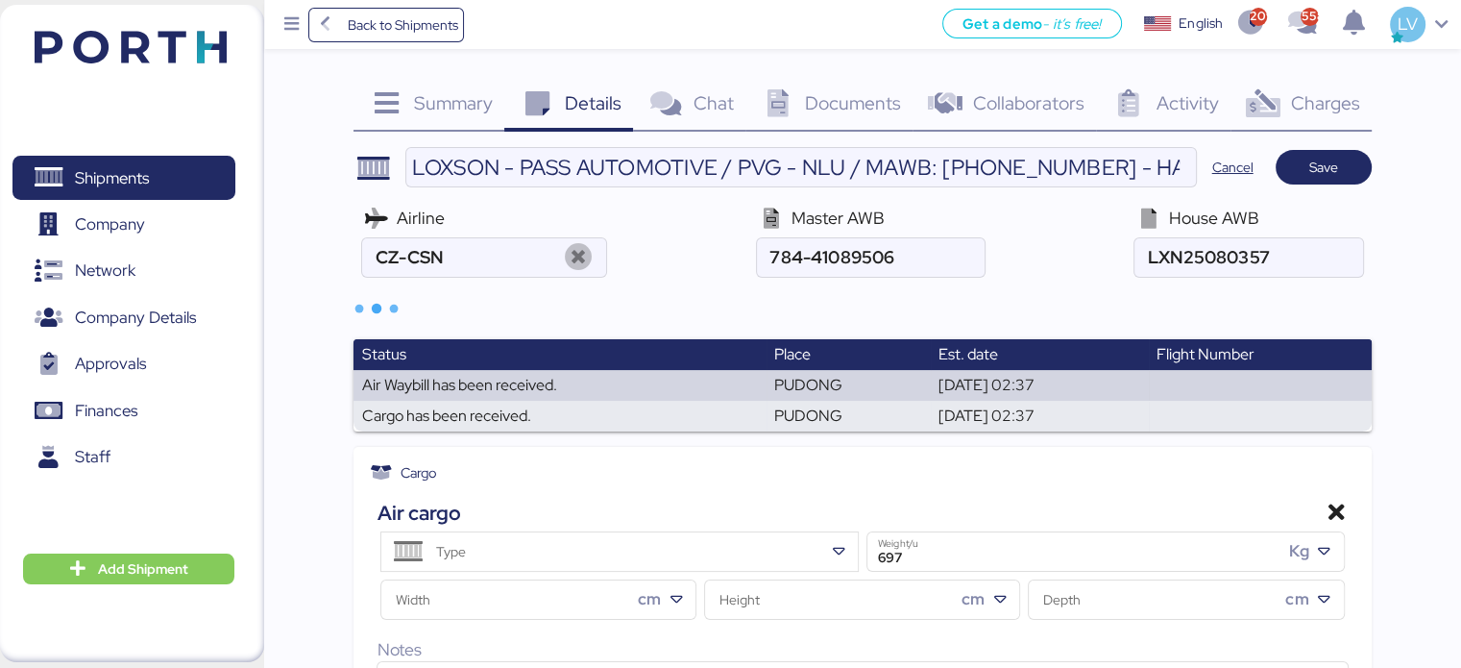
type input "China Southern Airlines"
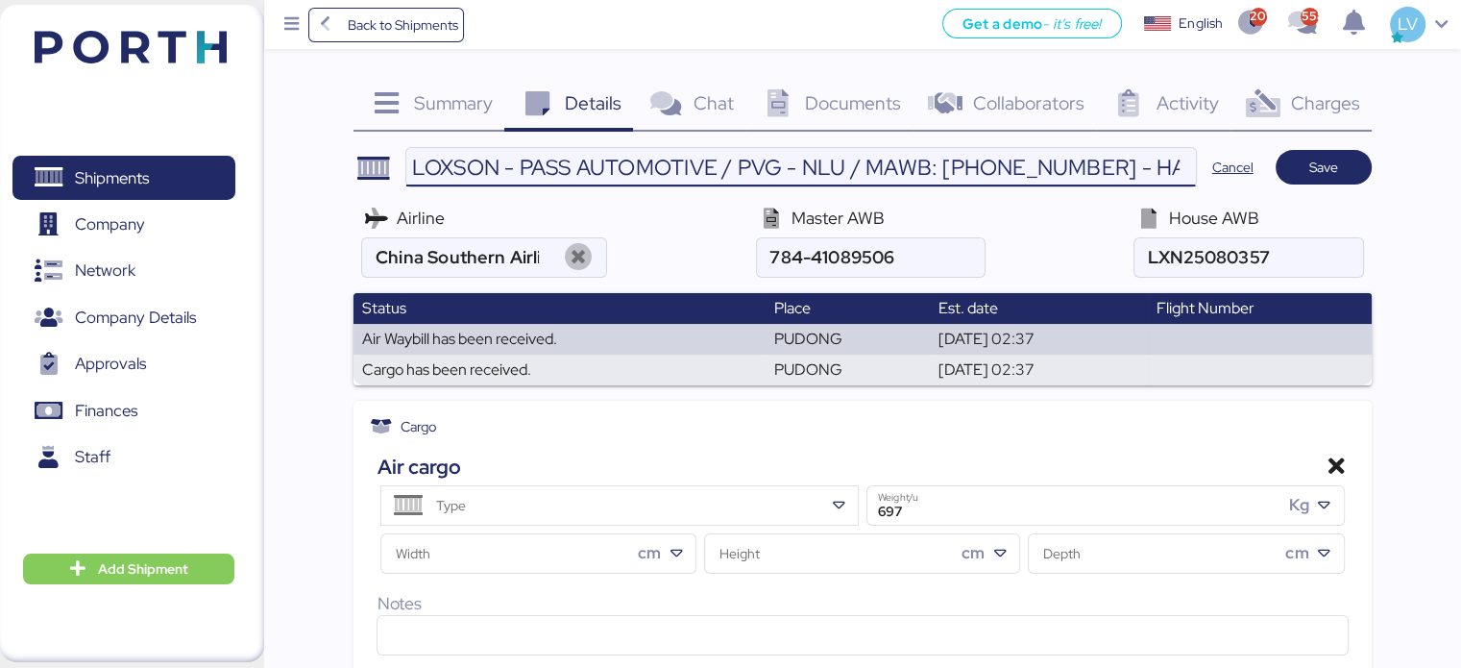
click at [1038, 156] on input "LOXSON - PASS AUTOMOTIVE / PVG - NLU / MAWB: [PHONE_NUMBER] - HAWB: LXN25080357" at bounding box center [800, 167] width 789 height 38
type input "LOXSON - PASS AUTOMOTIVE / PVG - NLU / MAWB: 784-41089506 - HAWB: LXN25080357"
click at [1326, 156] on span "Save" at bounding box center [1323, 167] width 29 height 23
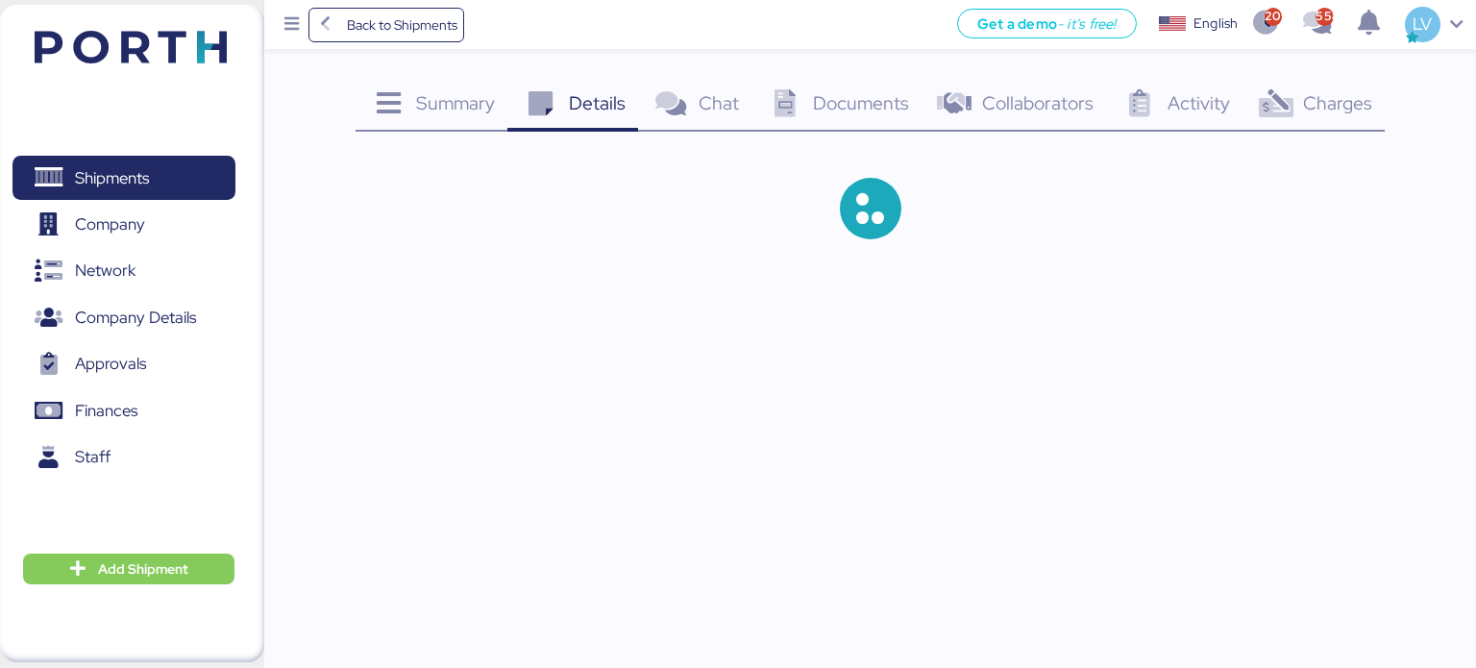
click at [1329, 129] on div "Charges 0" at bounding box center [1313, 106] width 143 height 52
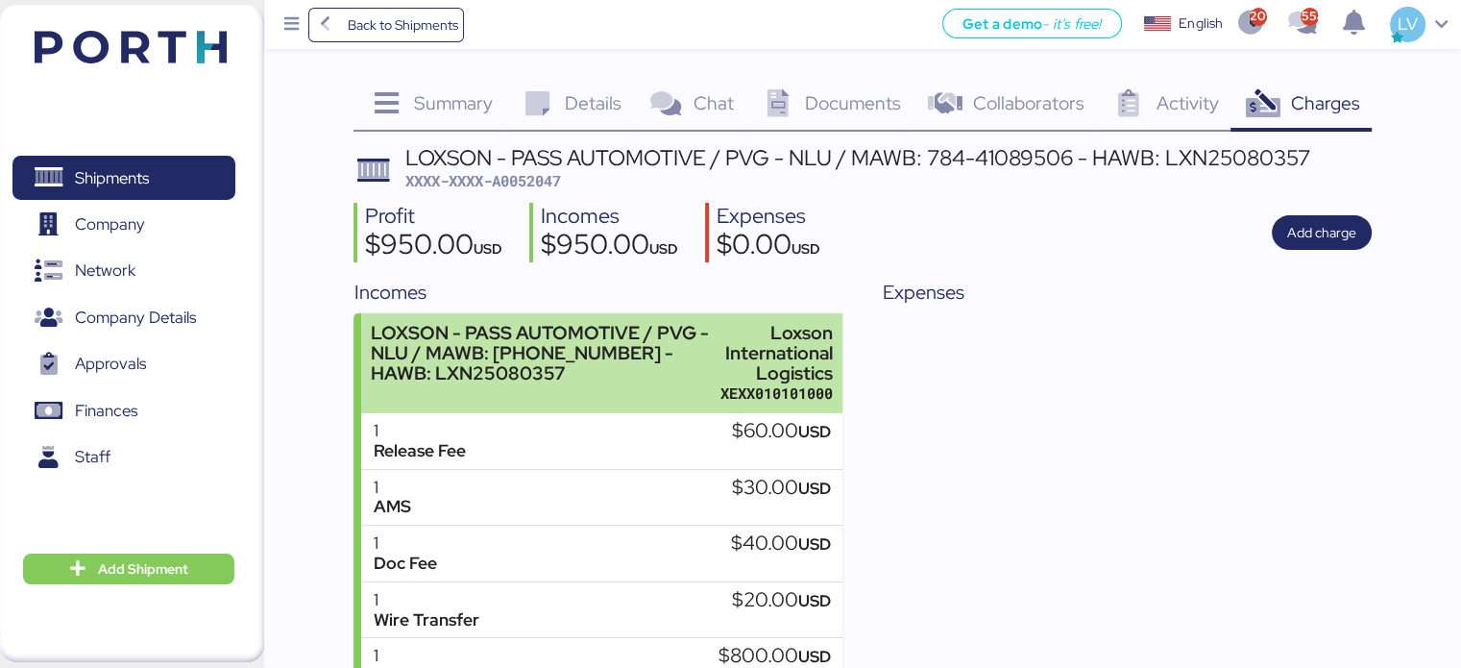
scroll to position [134, 0]
